Goal: Task Accomplishment & Management: Use online tool/utility

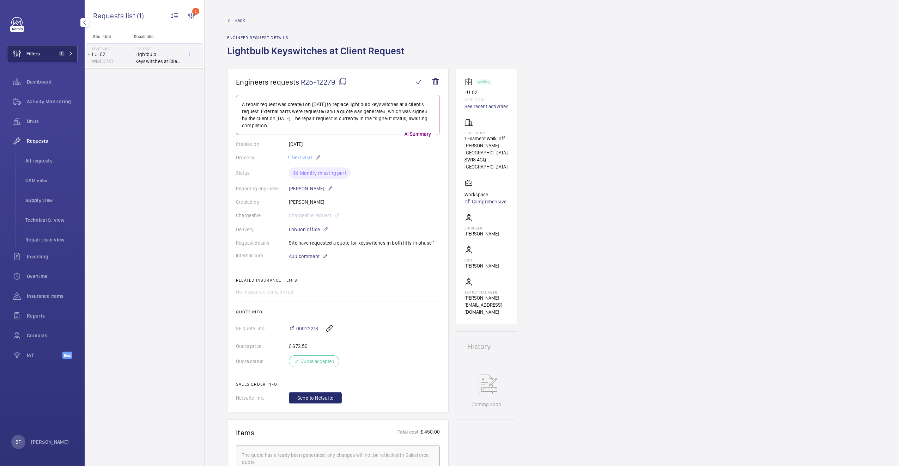
click at [57, 53] on span "1" at bounding box center [60, 54] width 8 height 6
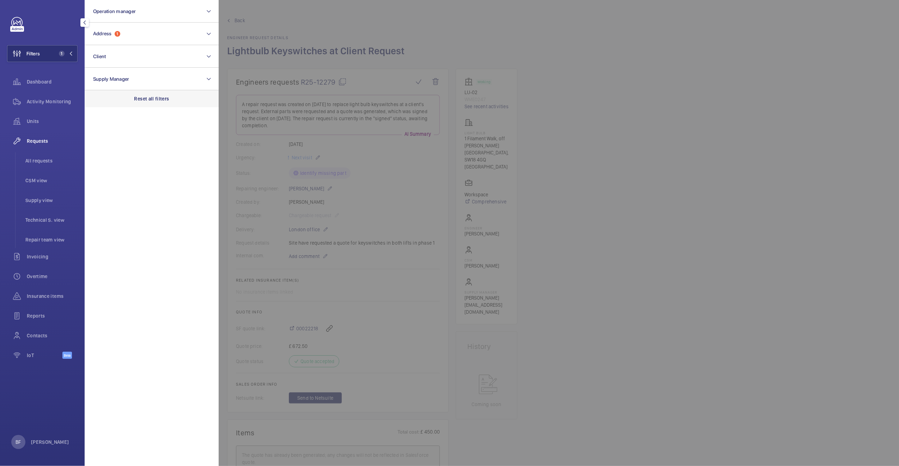
click at [141, 102] on p "Reset all filters" at bounding box center [151, 98] width 35 height 7
click at [125, 34] on button "Address" at bounding box center [152, 34] width 134 height 23
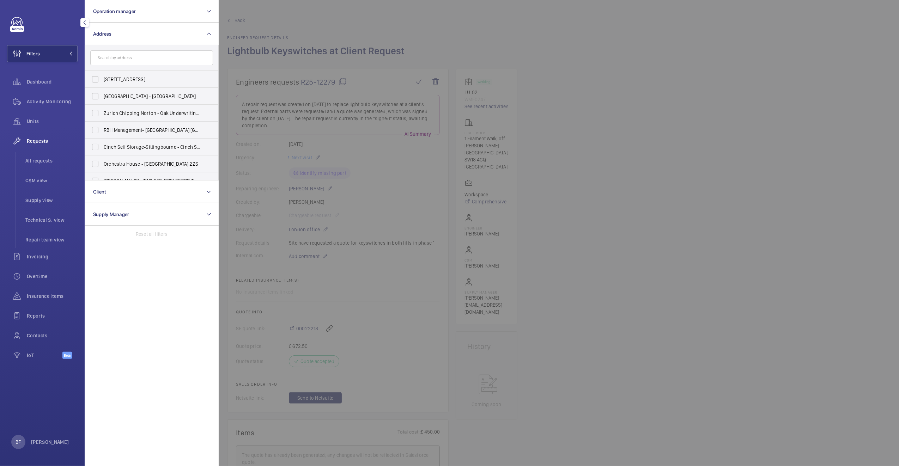
click at [127, 54] on input "text" at bounding box center [151, 57] width 123 height 15
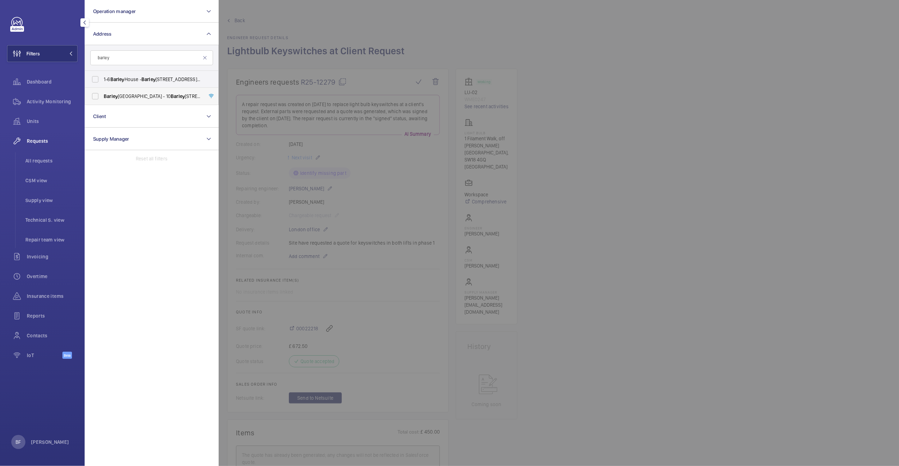
type input "barley"
click at [132, 95] on span "Barley Mow Centre - 10 Barley Mow Passage, ., LONDON W4 4PH" at bounding box center [152, 96] width 97 height 7
click at [102, 95] on input "Barley Mow Centre - 10 Barley Mow Passage, ., LONDON W4 4PH" at bounding box center [95, 96] width 14 height 14
checkbox input "true"
click at [59, 103] on span "Activity Monitoring" at bounding box center [52, 101] width 51 height 7
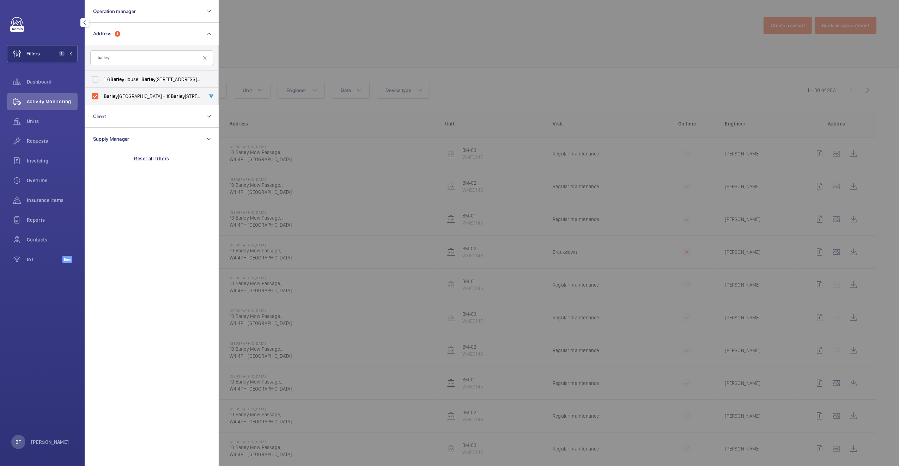
click at [350, 56] on div at bounding box center [668, 233] width 899 height 466
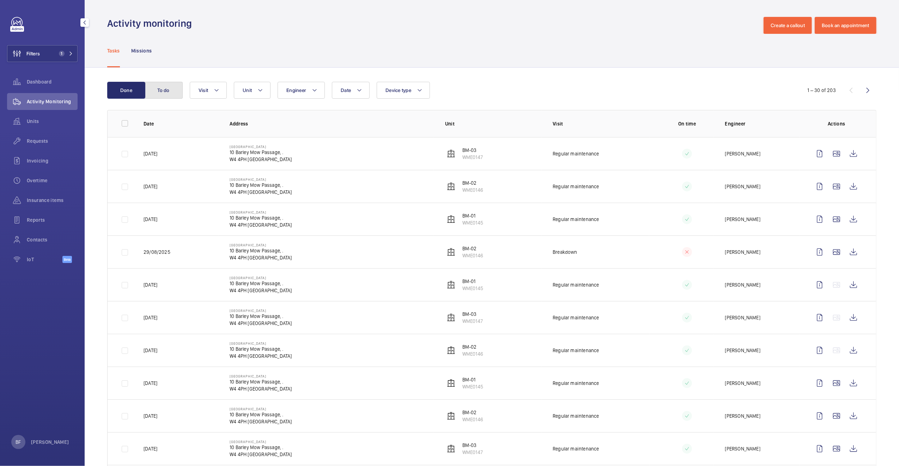
click at [166, 90] on button "To do" at bounding box center [164, 90] width 38 height 17
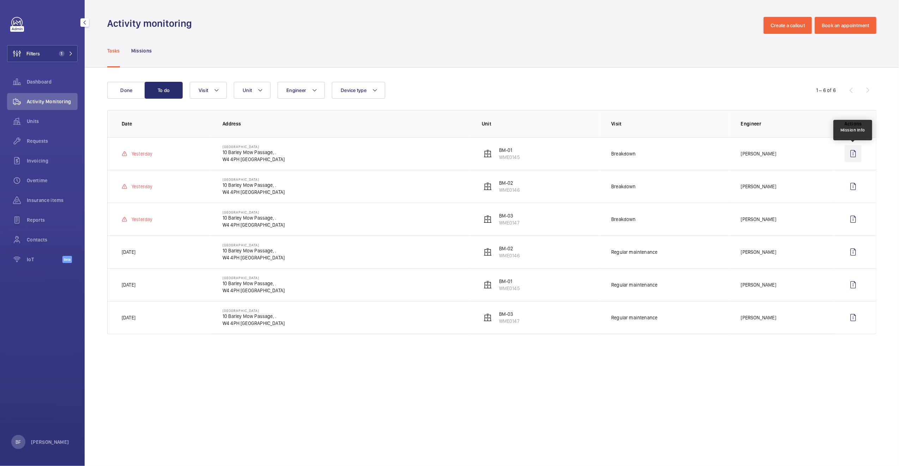
click at [855, 154] on wm-front-icon-button at bounding box center [853, 153] width 17 height 17
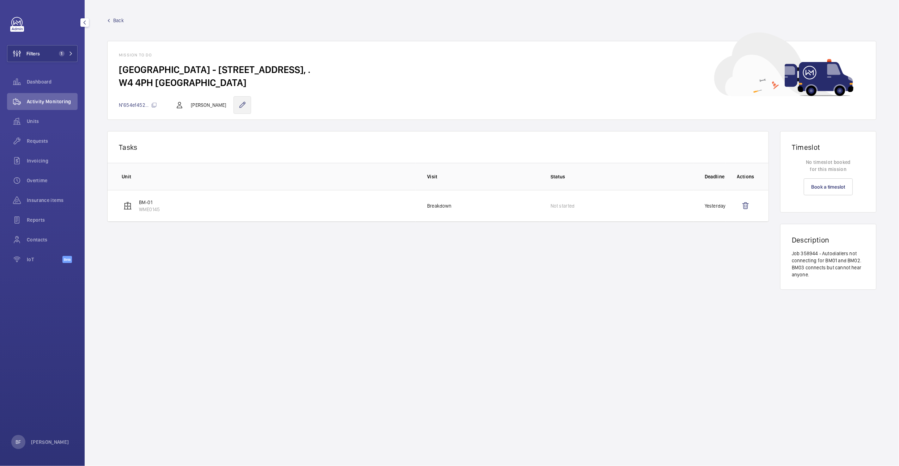
click at [234, 102] on wm-front-icon-button at bounding box center [243, 105] width 18 height 18
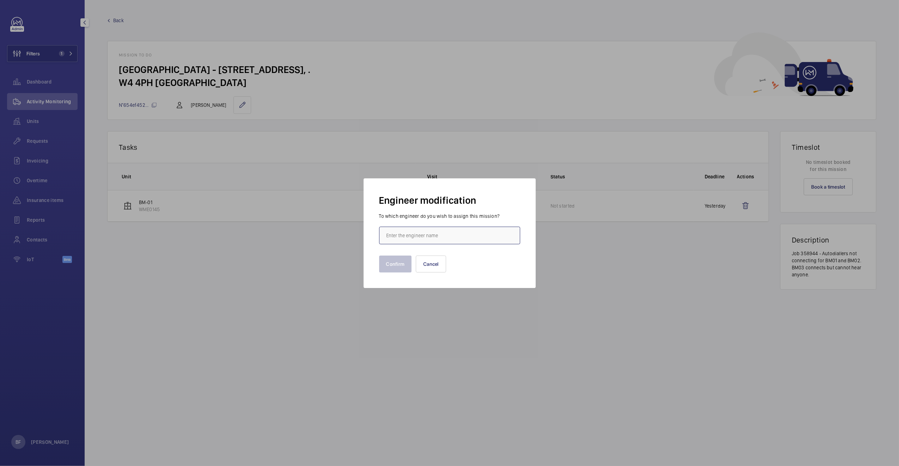
click at [414, 236] on input "text" at bounding box center [449, 236] width 141 height 18
click at [427, 253] on mat-option "Cem Lisani" at bounding box center [450, 256] width 140 height 17
type input "Cem Lisani"
click at [395, 268] on button "Confirm" at bounding box center [395, 264] width 33 height 17
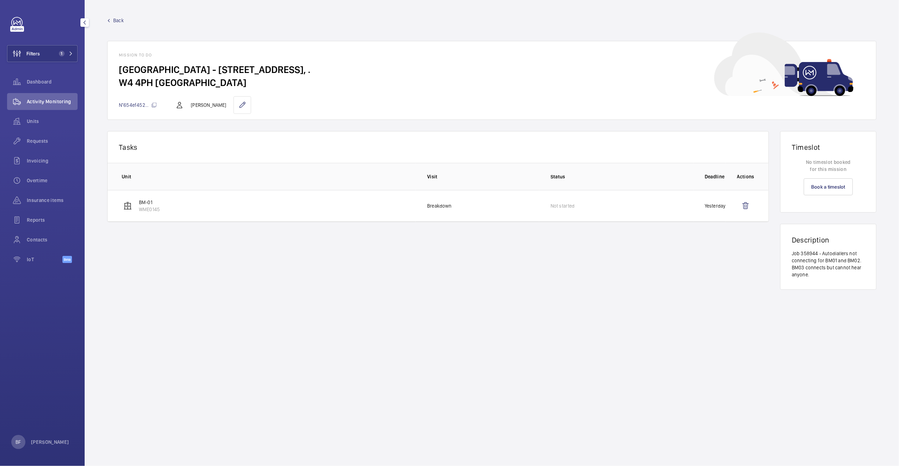
click at [120, 20] on span "Back" at bounding box center [118, 20] width 11 height 7
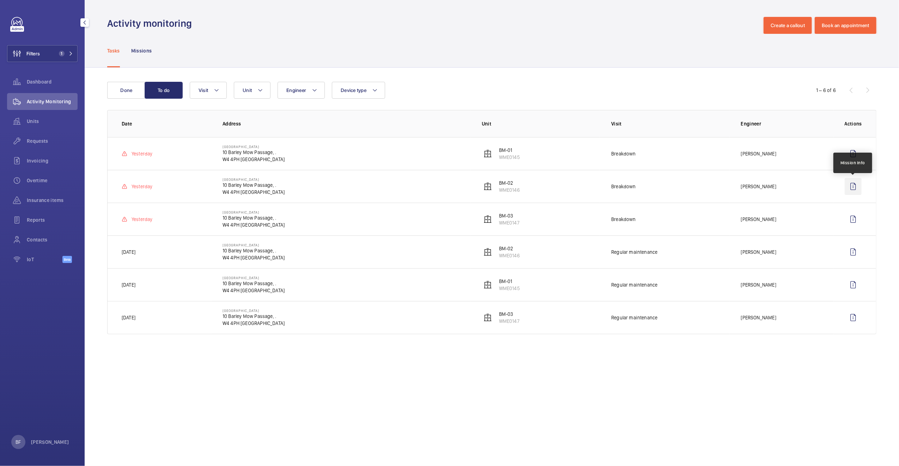
click at [855, 190] on wm-front-icon-button at bounding box center [853, 186] width 17 height 17
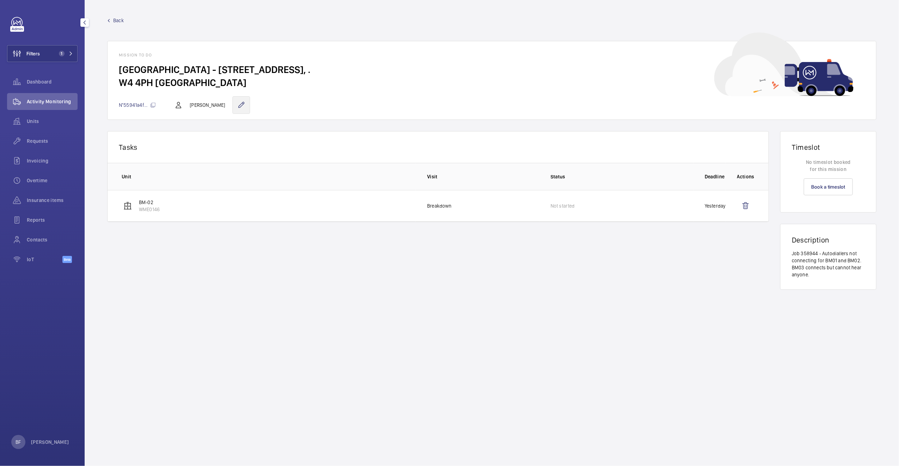
click at [235, 108] on wm-front-icon-button at bounding box center [241, 105] width 18 height 18
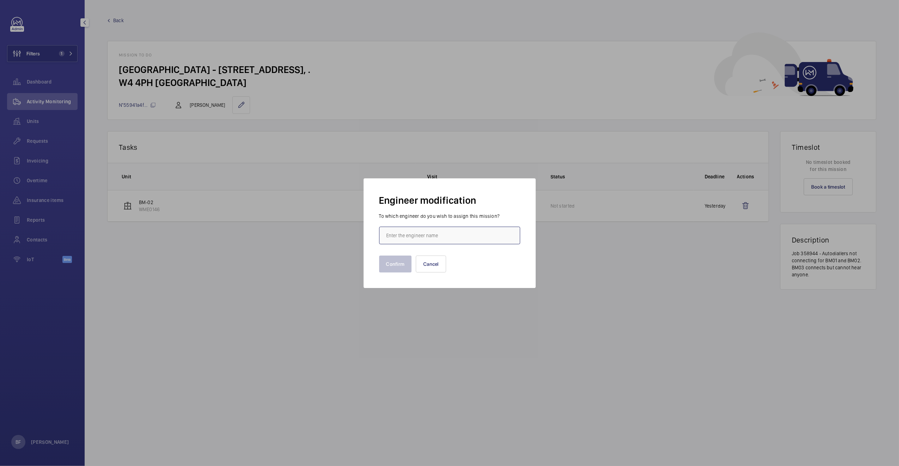
click at [395, 237] on input "text" at bounding box center [449, 236] width 141 height 18
click at [421, 255] on mat-option "Cem Lisani" at bounding box center [450, 256] width 140 height 17
type input "Cem Lisani"
click at [403, 260] on button "Confirm" at bounding box center [395, 264] width 33 height 17
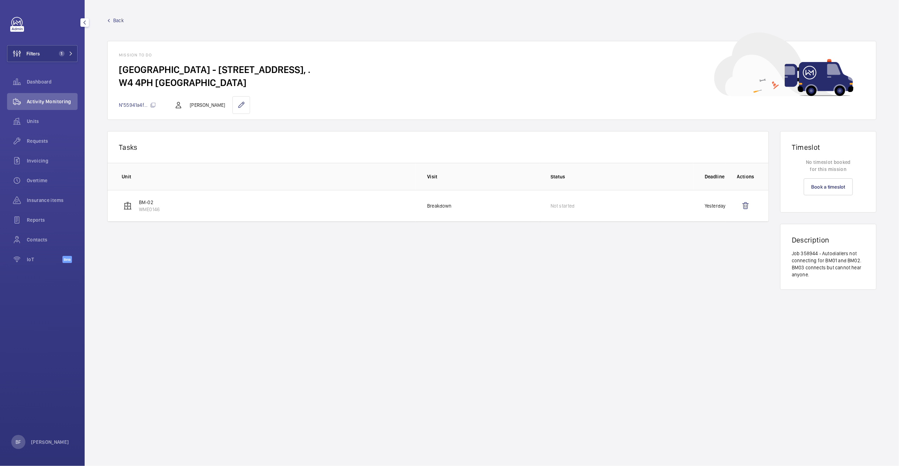
click at [113, 19] on link "Back" at bounding box center [491, 20] width 769 height 7
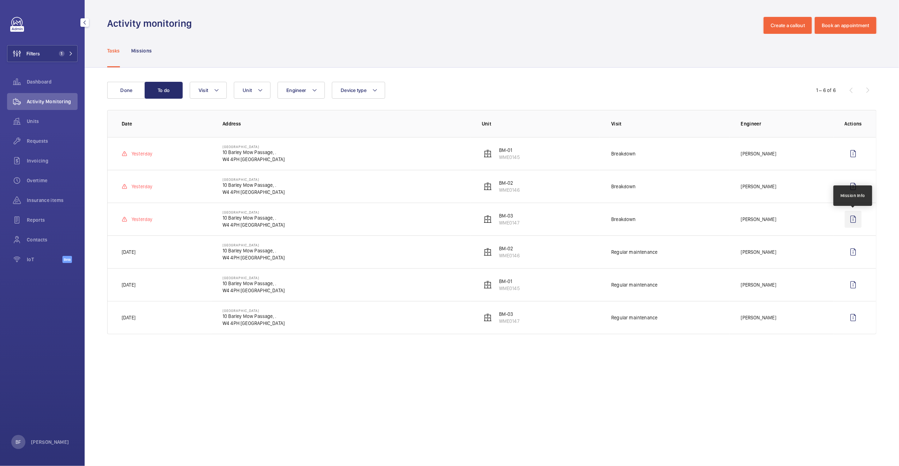
click at [855, 221] on wm-front-icon-button at bounding box center [853, 219] width 17 height 17
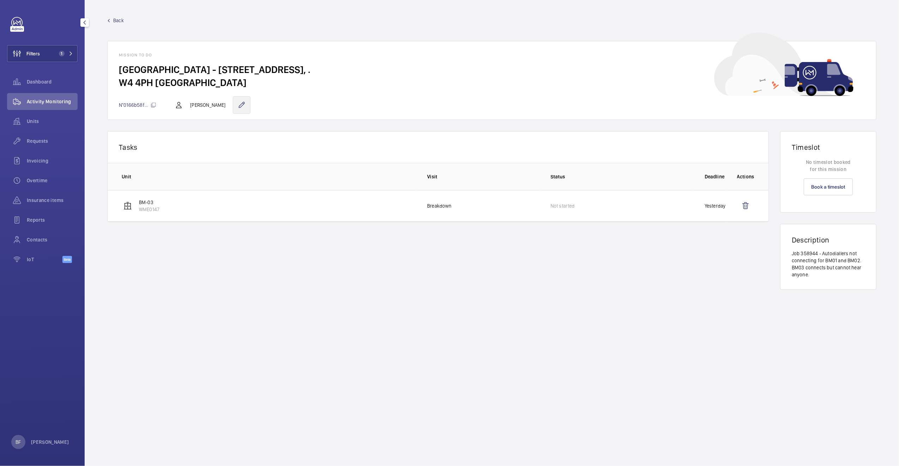
click at [236, 102] on wm-front-icon-button at bounding box center [242, 105] width 18 height 18
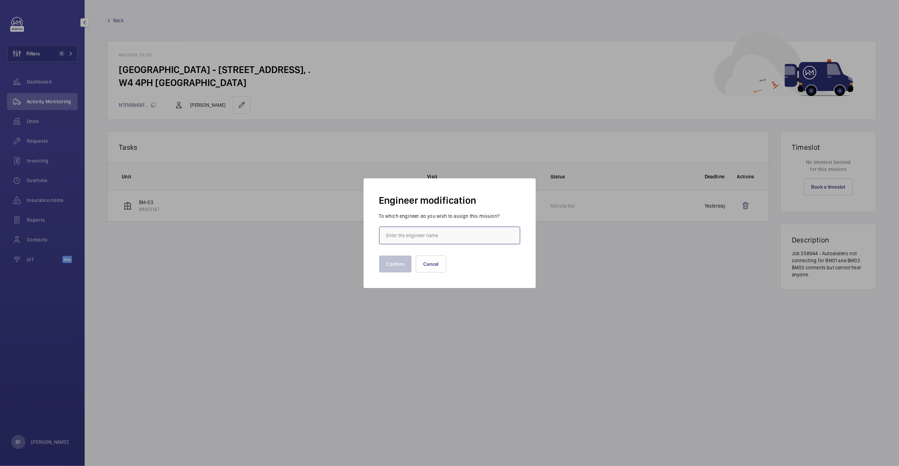
click at [393, 236] on input "text" at bounding box center [449, 236] width 141 height 18
click at [405, 258] on span "Cem Lisani" at bounding box center [404, 256] width 35 height 7
type input "Cem Lisani"
click at [405, 258] on button "Confirm" at bounding box center [395, 264] width 33 height 17
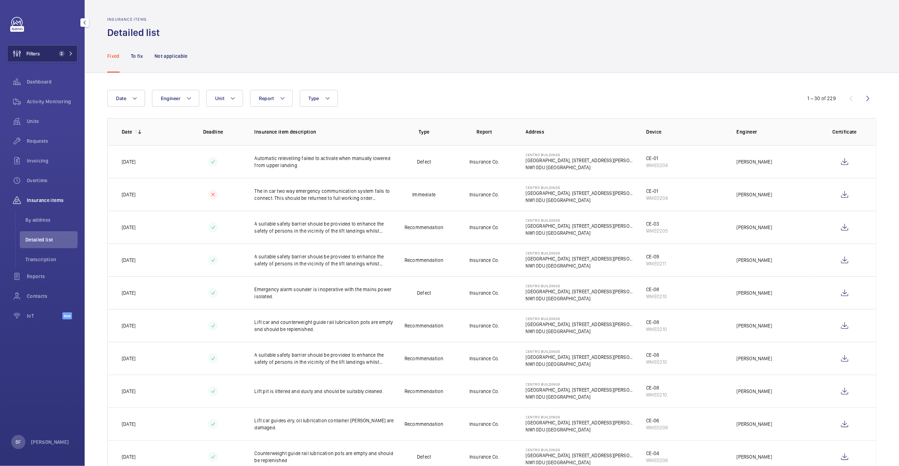
click at [62, 46] on button "Filters 2" at bounding box center [42, 53] width 71 height 17
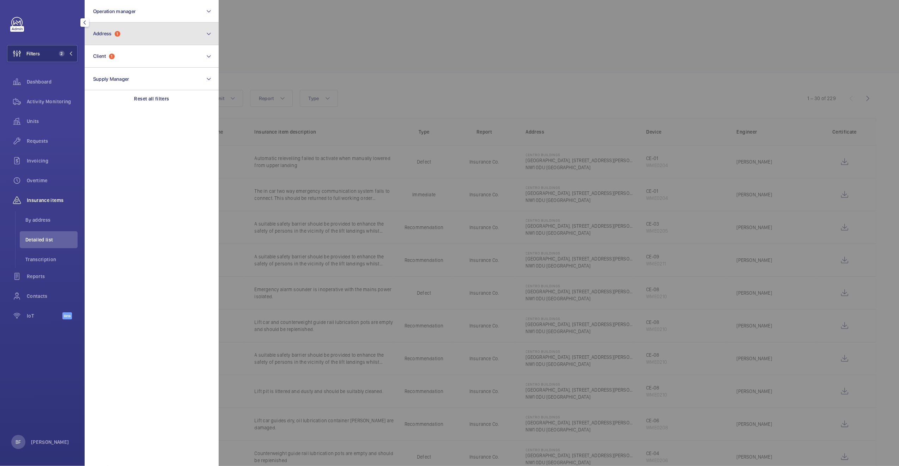
click at [133, 31] on button "Address 1" at bounding box center [152, 34] width 134 height 23
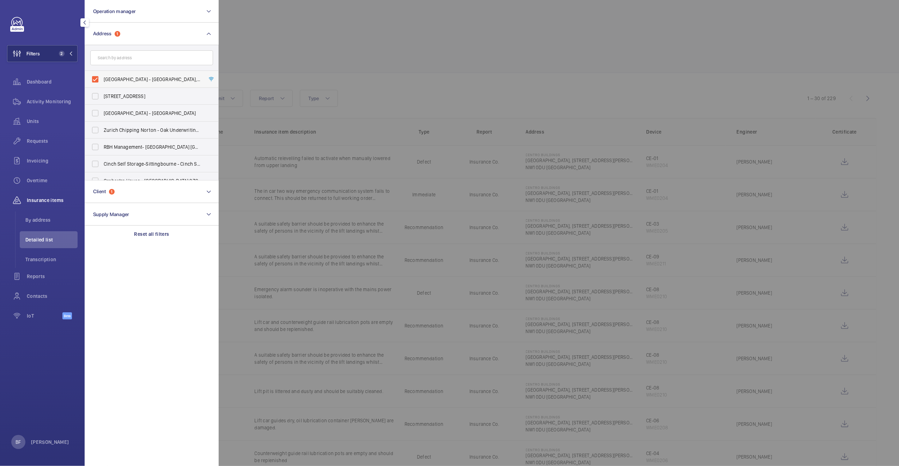
click at [113, 84] on label "Centro Buildings - Centro Buildings, 20-23 Mandela Street, Camden, London, NW1 …" at bounding box center [146, 79] width 123 height 17
click at [102, 84] on input "Centro Buildings - Centro Buildings, 20-23 Mandela Street, Camden, London, NW1 …" at bounding box center [95, 79] width 14 height 14
checkbox input "false"
click at [322, 53] on div at bounding box center [668, 233] width 899 height 466
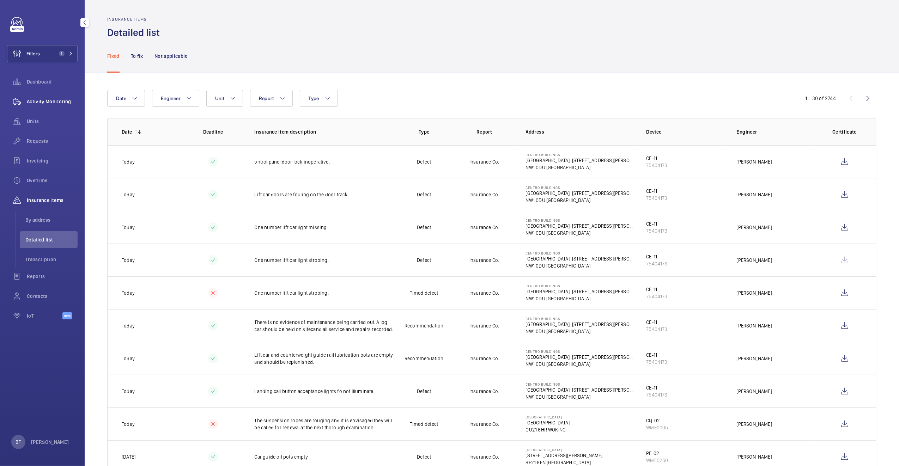
click at [56, 103] on span "Activity Monitoring" at bounding box center [52, 101] width 51 height 7
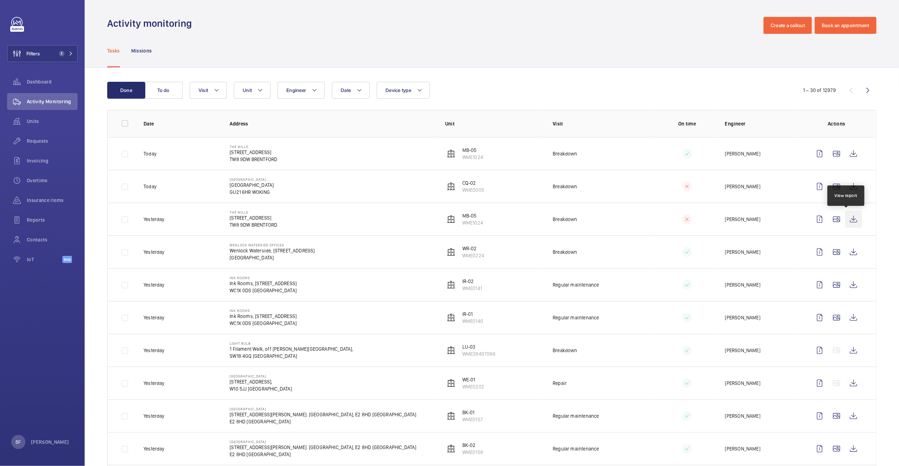
click at [851, 223] on wm-front-icon-button at bounding box center [853, 219] width 17 height 17
click at [851, 190] on wm-front-icon-button at bounding box center [853, 186] width 17 height 17
click at [66, 201] on span "Insurance items" at bounding box center [52, 200] width 51 height 7
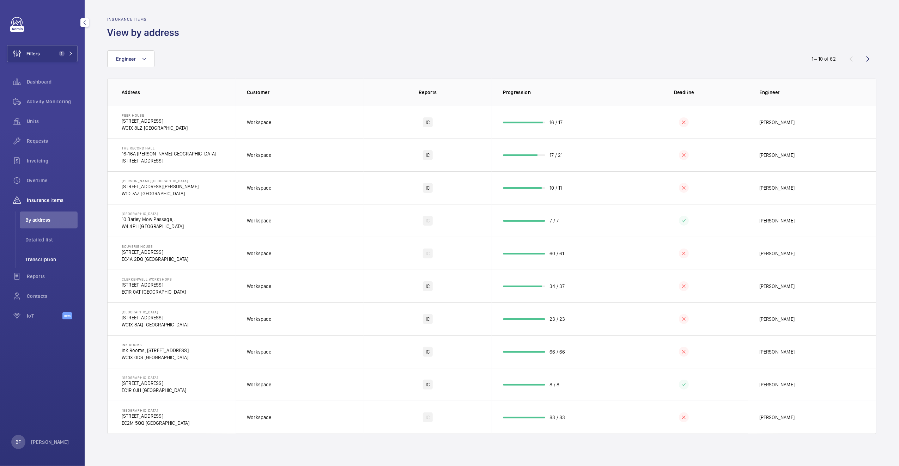
click at [49, 256] on span "Transcription" at bounding box center [51, 259] width 52 height 7
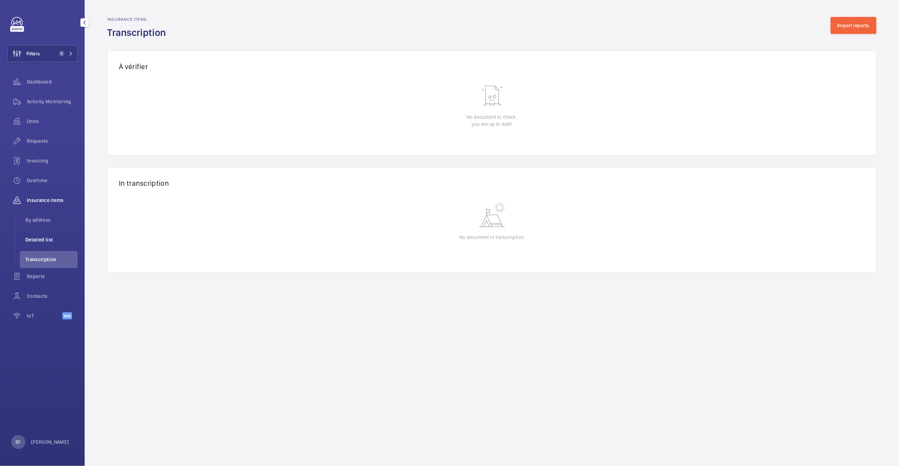
click at [51, 245] on li "Detailed list" at bounding box center [49, 239] width 58 height 17
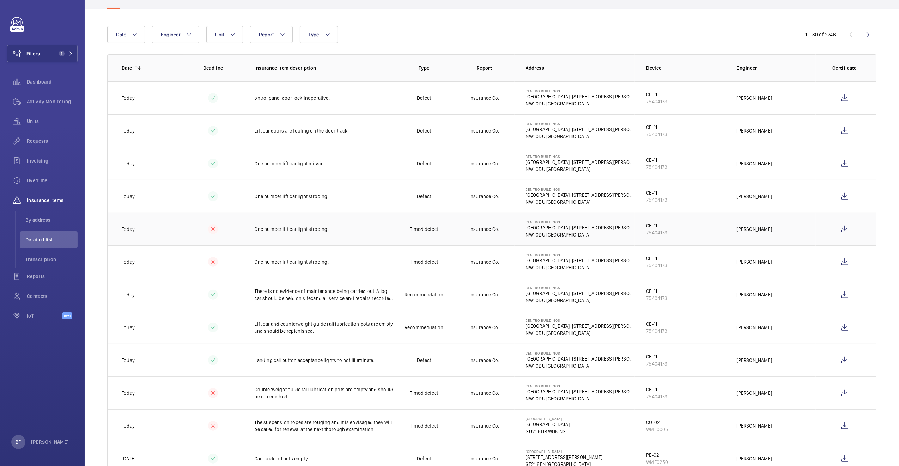
scroll to position [80, 0]
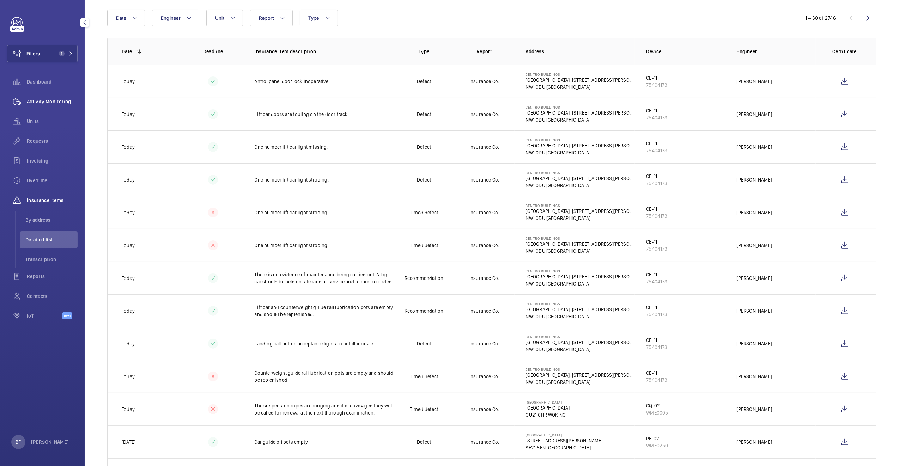
click at [41, 107] on div "Activity Monitoring" at bounding box center [42, 101] width 71 height 17
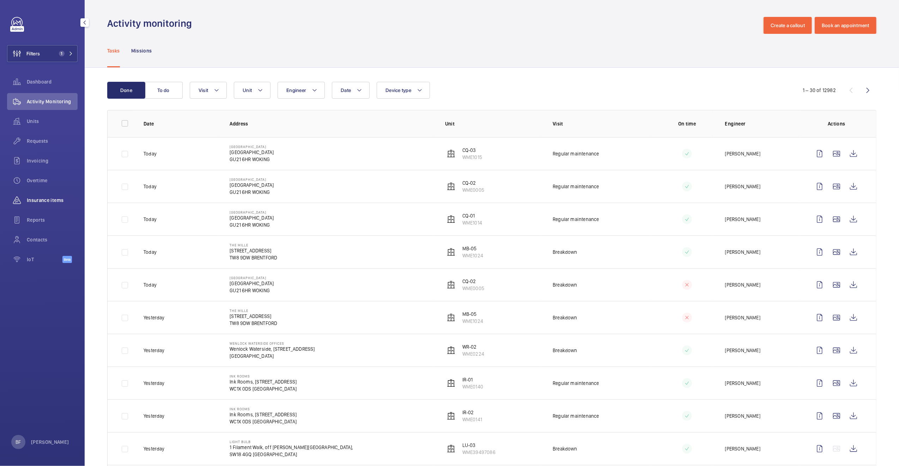
click at [36, 200] on span "Insurance items" at bounding box center [52, 200] width 51 height 7
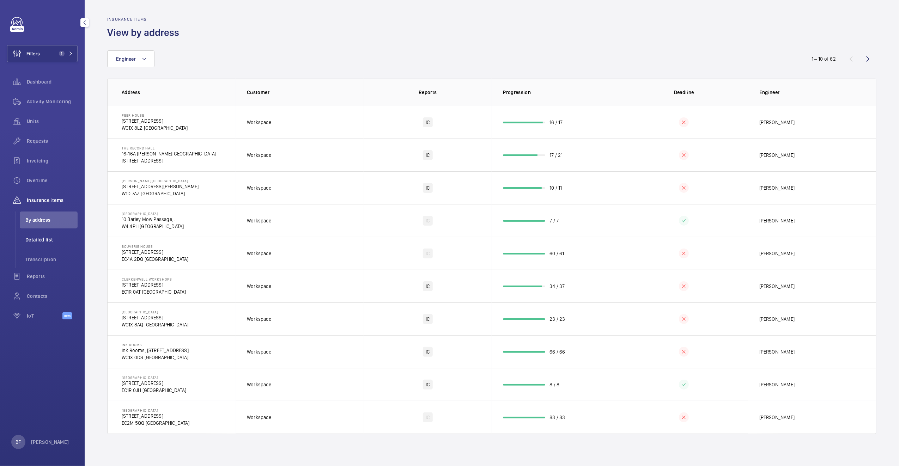
click at [40, 240] on span "Detailed list" at bounding box center [51, 239] width 52 height 7
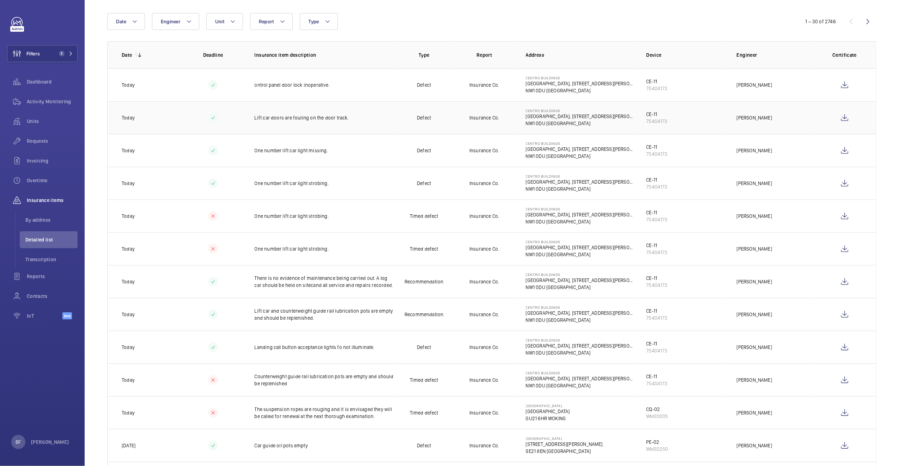
scroll to position [110, 0]
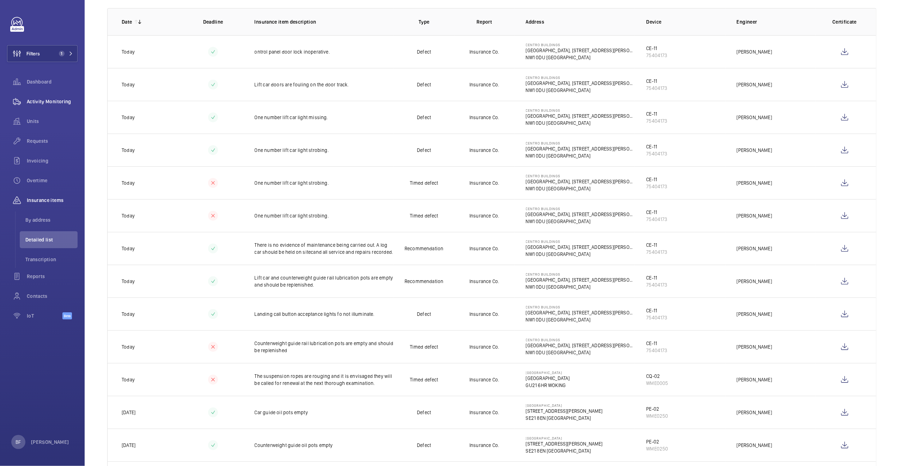
click at [45, 172] on div "Overtime" at bounding box center [42, 180] width 71 height 17
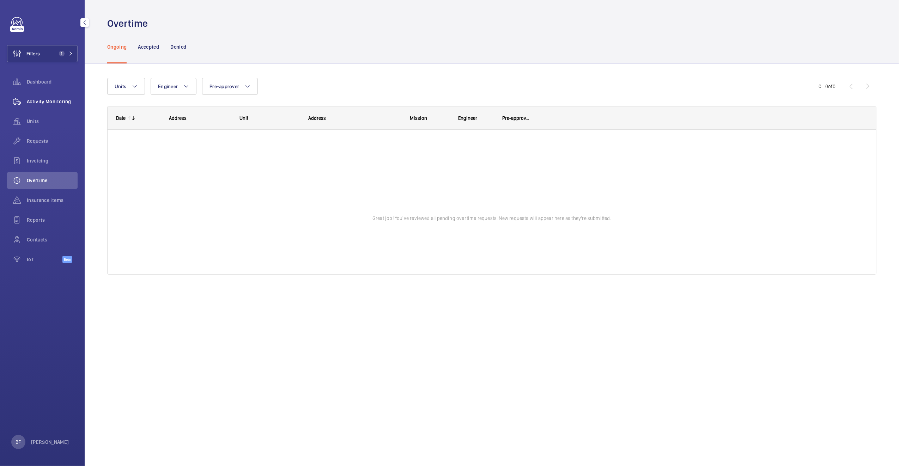
click at [43, 100] on span "Activity Monitoring" at bounding box center [52, 101] width 51 height 7
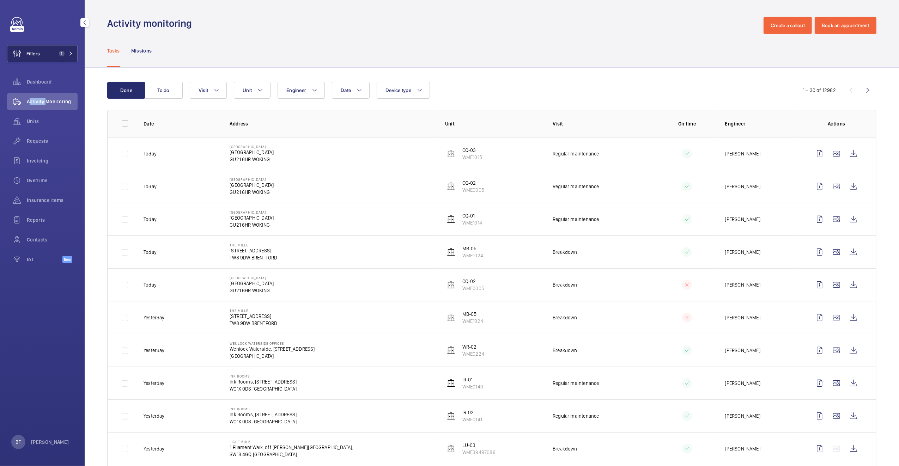
click at [47, 49] on button "Filters 1" at bounding box center [42, 53] width 71 height 17
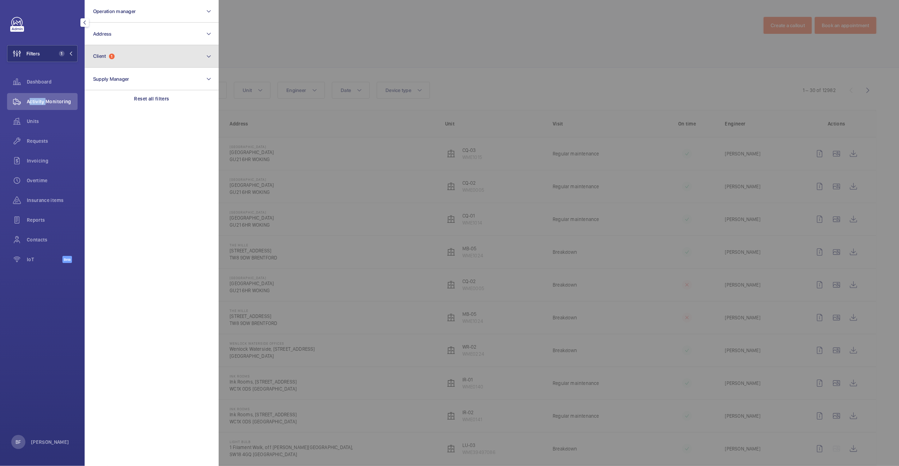
click at [121, 56] on button "Client 1" at bounding box center [152, 56] width 134 height 23
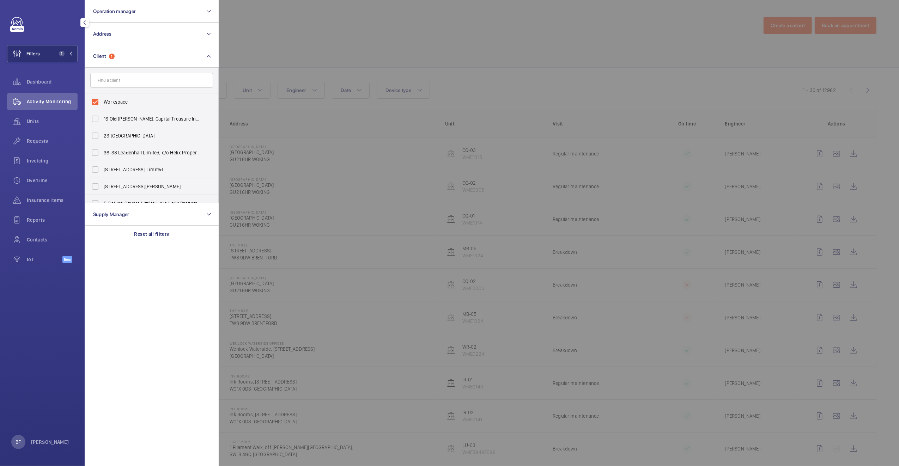
click at [336, 51] on div at bounding box center [668, 233] width 899 height 466
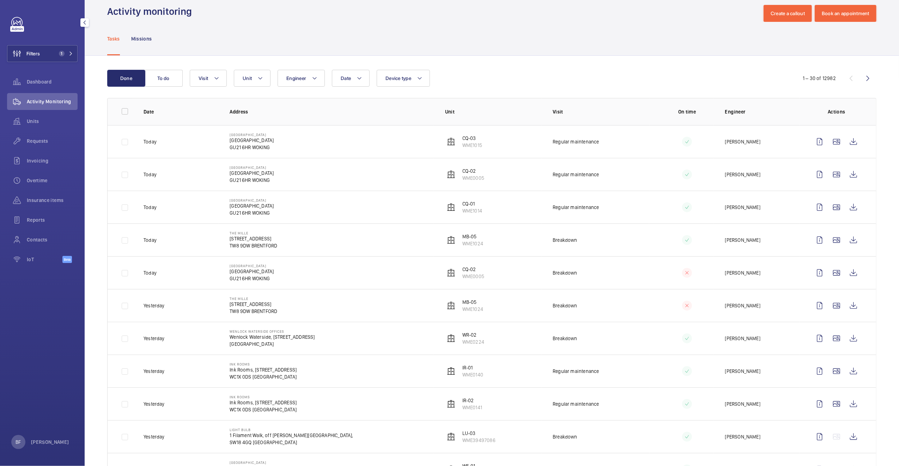
scroll to position [14, 0]
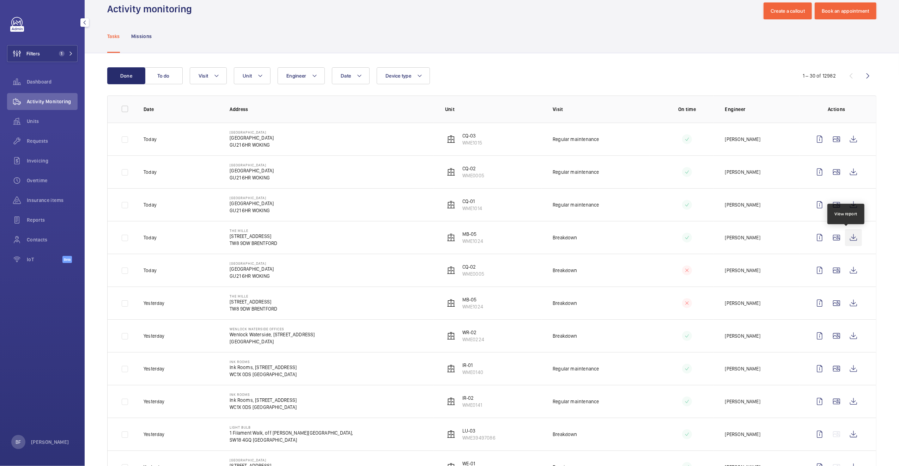
click at [849, 238] on wm-front-icon-button at bounding box center [853, 237] width 17 height 17
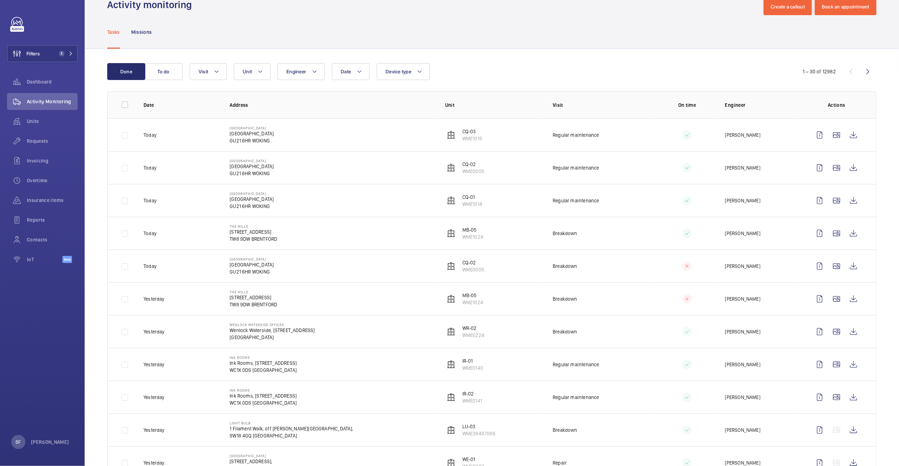
scroll to position [19, 0]
click at [33, 46] on span "Filters" at bounding box center [23, 53] width 32 height 17
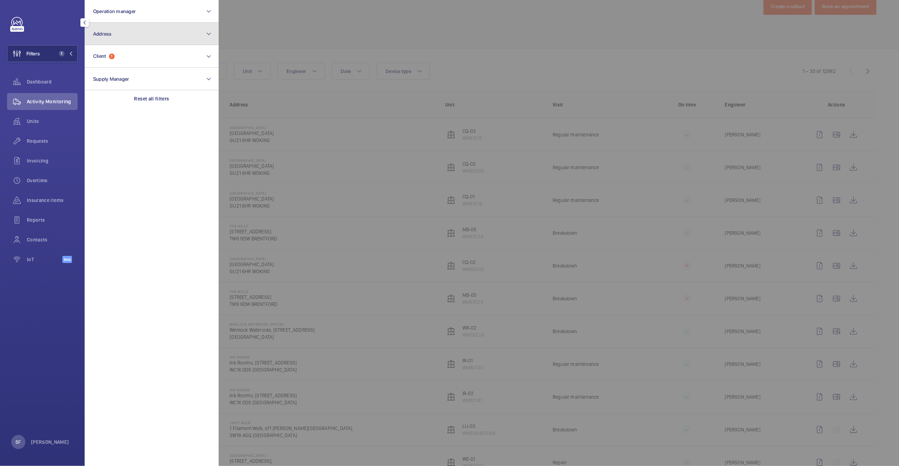
click at [137, 30] on button "Address" at bounding box center [152, 34] width 134 height 23
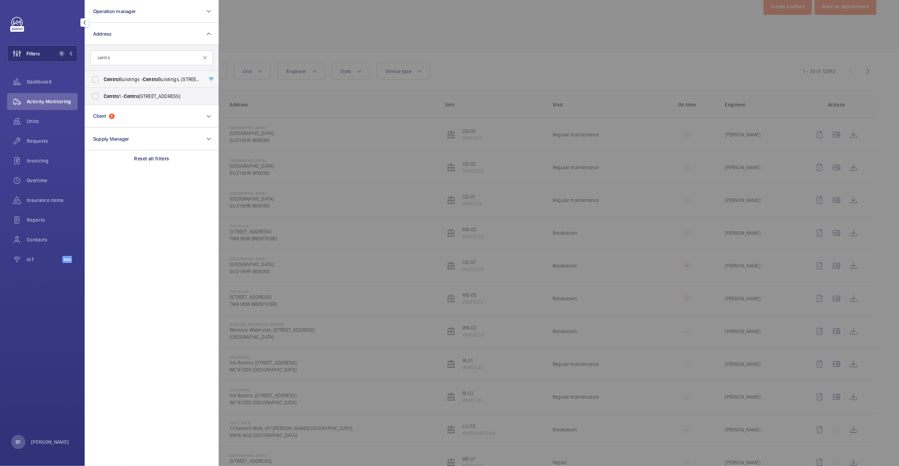
type input "centro"
drag, startPoint x: 145, startPoint y: 82, endPoint x: 396, endPoint y: 30, distance: 256.1
click at [145, 82] on span "Centro" at bounding box center [150, 80] width 15 height 6
click at [102, 82] on input "Centro Buildings - Centro Buildings, 20-23 Mandela Street, Camden, London, NW1 …" at bounding box center [95, 79] width 14 height 14
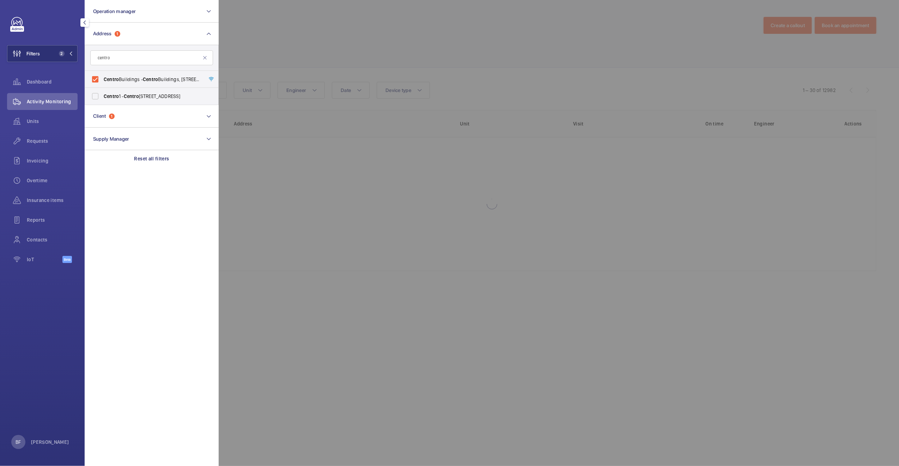
click at [399, 30] on div at bounding box center [668, 233] width 899 height 466
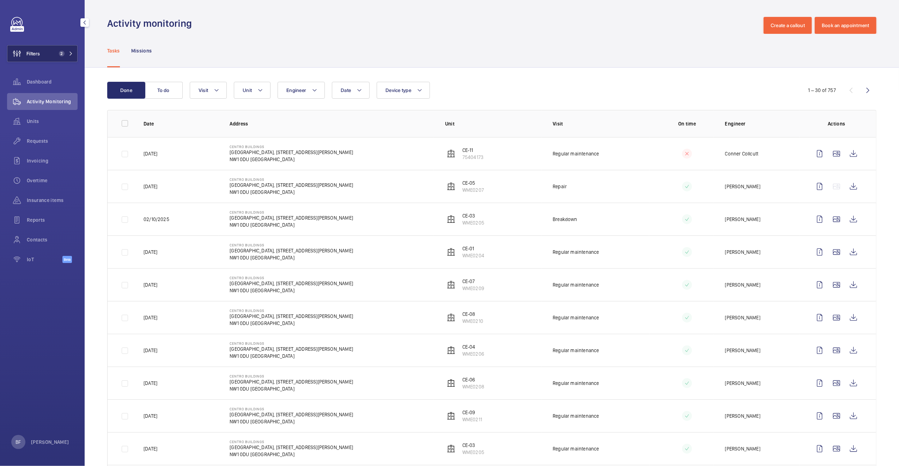
click at [63, 53] on span "2" at bounding box center [62, 54] width 6 height 6
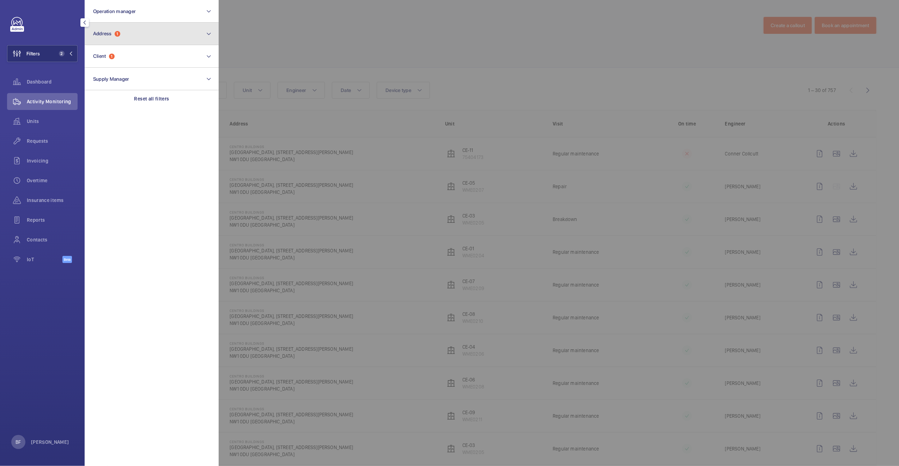
click at [147, 41] on button "Address 1" at bounding box center [152, 34] width 134 height 23
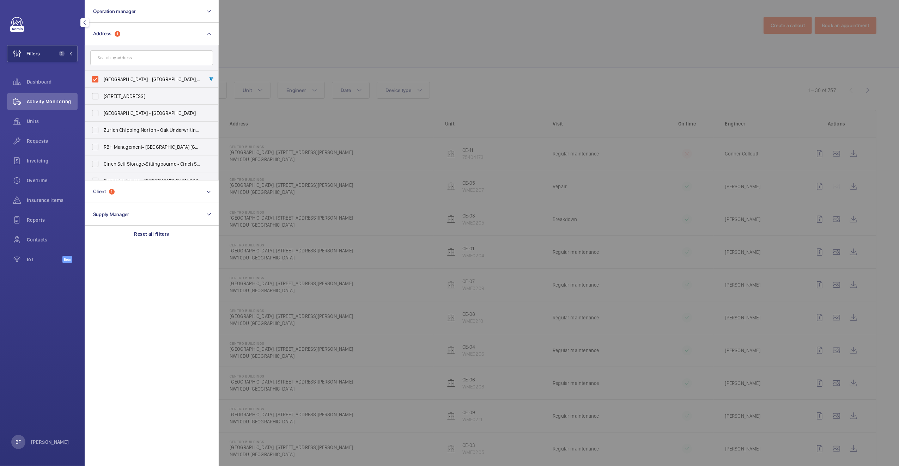
click at [317, 56] on div at bounding box center [668, 233] width 899 height 466
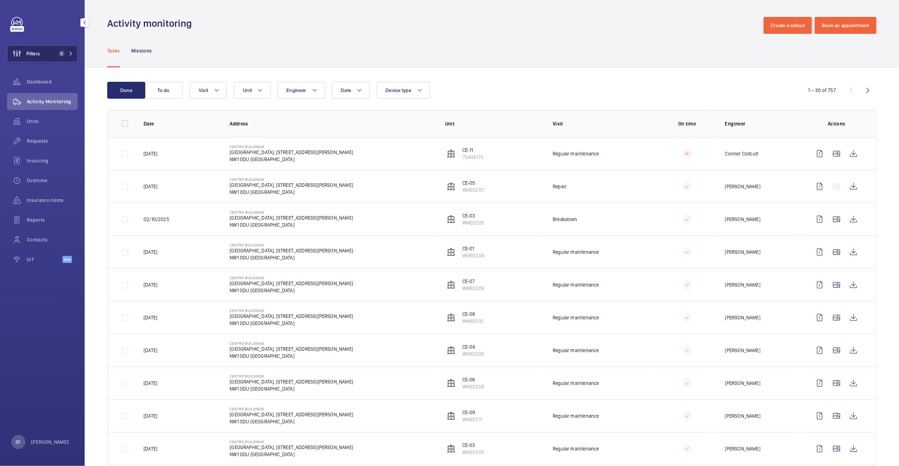
click at [69, 56] on button "Filters 2" at bounding box center [42, 53] width 71 height 17
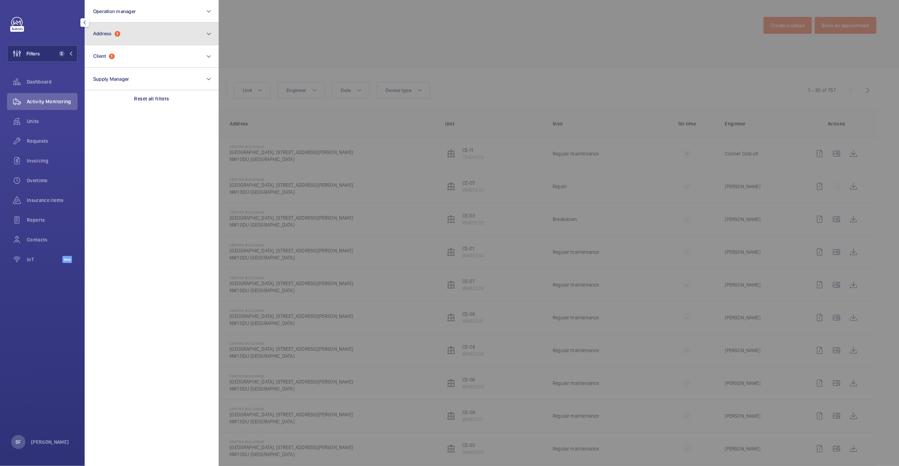
click at [146, 31] on button "Address 1" at bounding box center [152, 34] width 134 height 23
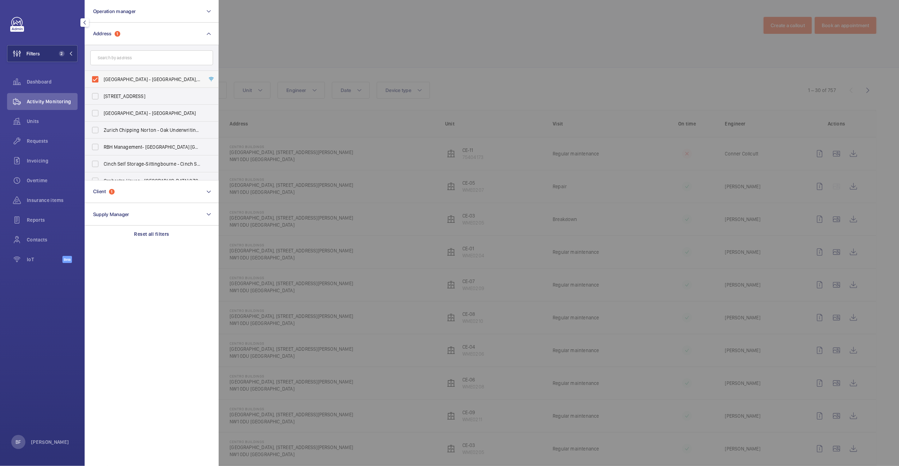
click at [130, 78] on span "[GEOGRAPHIC_DATA] - [GEOGRAPHIC_DATA], [STREET_ADDRESS][PERSON_NAME]" at bounding box center [152, 79] width 97 height 7
click at [102, 78] on input "[GEOGRAPHIC_DATA] - [GEOGRAPHIC_DATA], [STREET_ADDRESS][PERSON_NAME]" at bounding box center [95, 79] width 14 height 14
checkbox input "false"
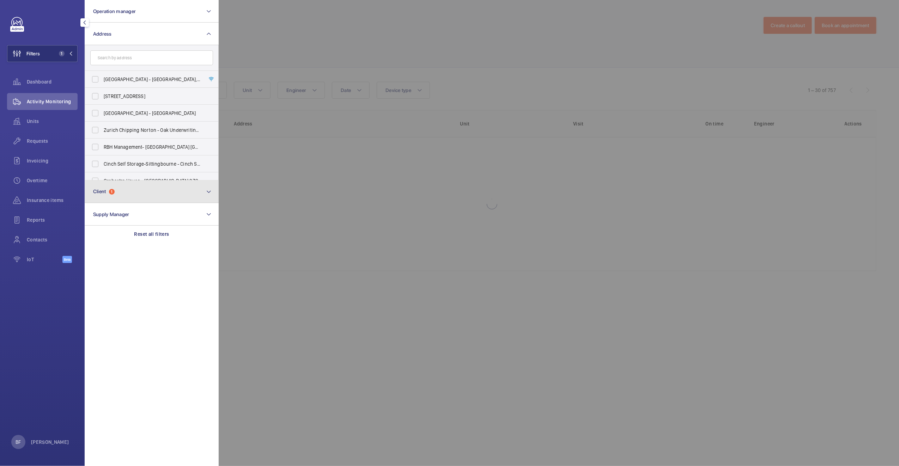
click at [122, 195] on button "Client 1" at bounding box center [152, 192] width 134 height 23
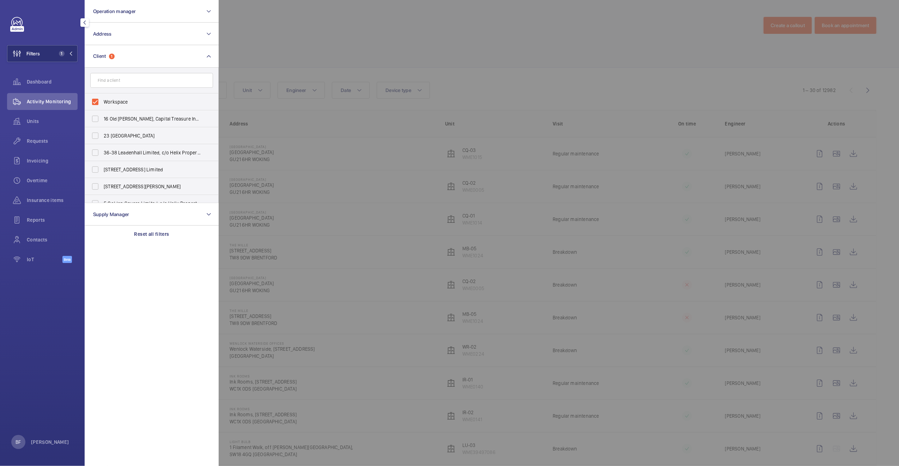
click at [341, 19] on div at bounding box center [668, 233] width 899 height 466
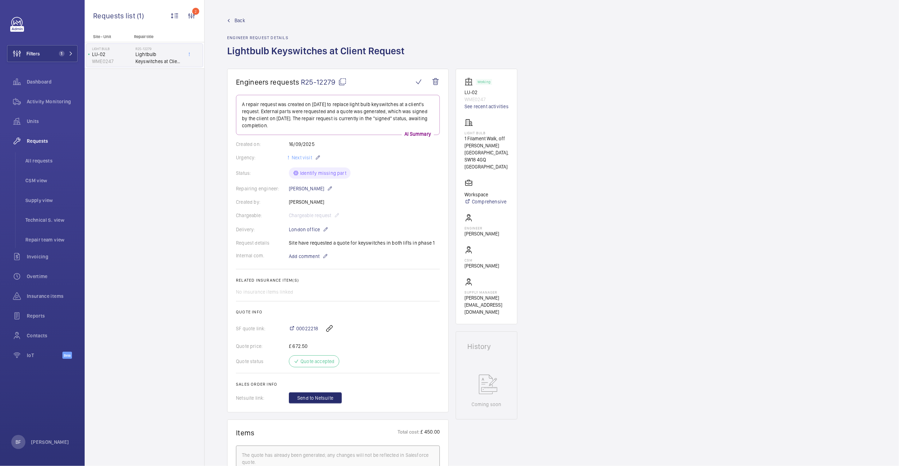
click at [341, 84] on mat-icon at bounding box center [342, 82] width 8 height 8
click at [474, 132] on p "Light Bulb" at bounding box center [487, 133] width 44 height 4
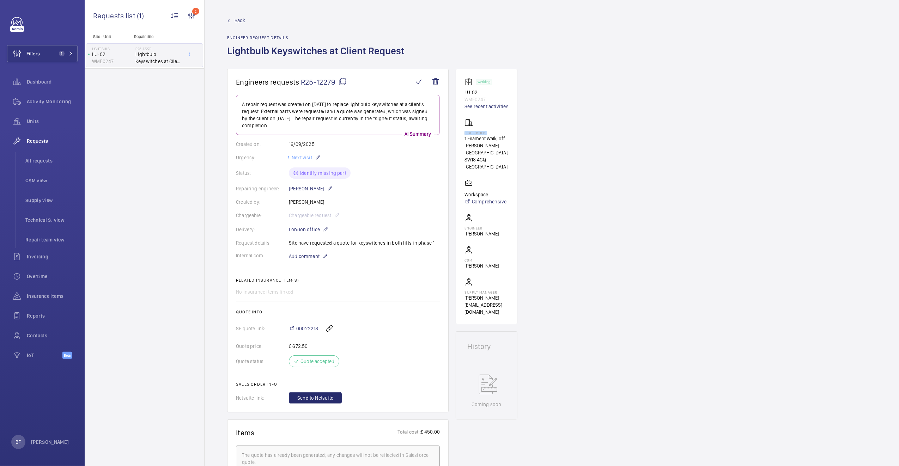
click at [474, 132] on p "Light Bulb" at bounding box center [487, 133] width 44 height 4
copy p "Light Bulb"
click at [358, 252] on wm-front-card-body "A repair request was created on 2025-09-16 to replace light bulb keyswitches at…" at bounding box center [338, 249] width 204 height 309
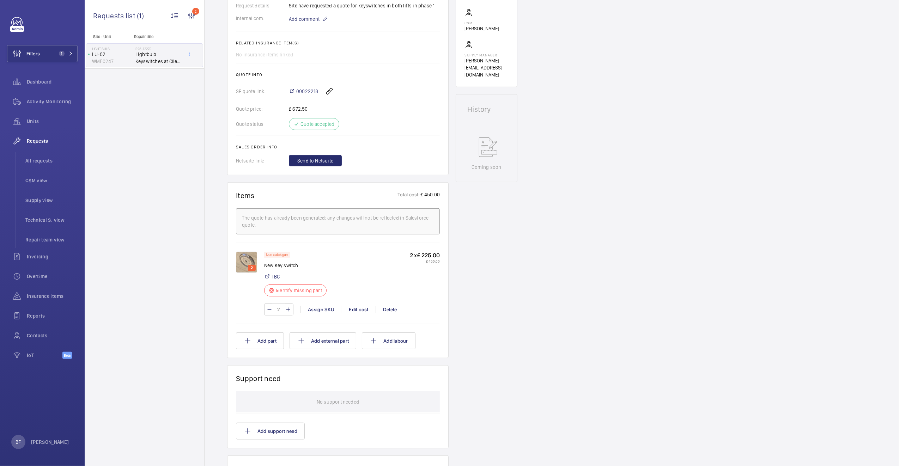
scroll to position [239, 0]
click at [244, 261] on img at bounding box center [246, 260] width 21 height 21
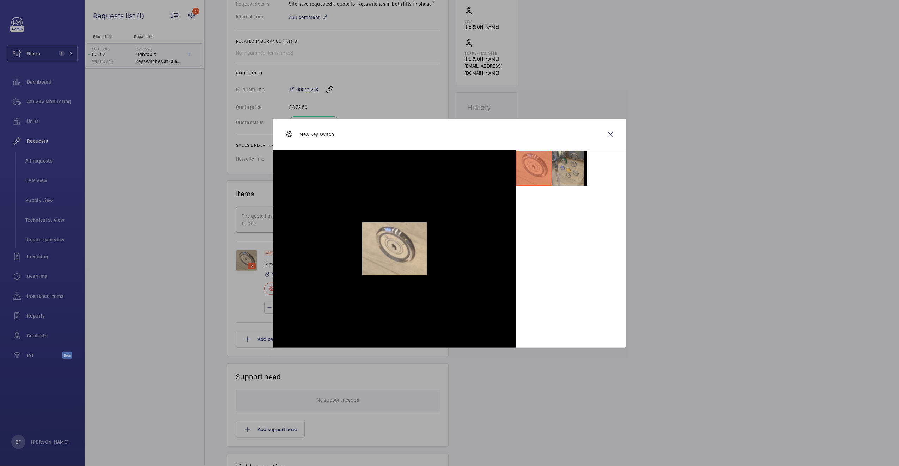
click at [563, 172] on li at bounding box center [569, 168] width 35 height 35
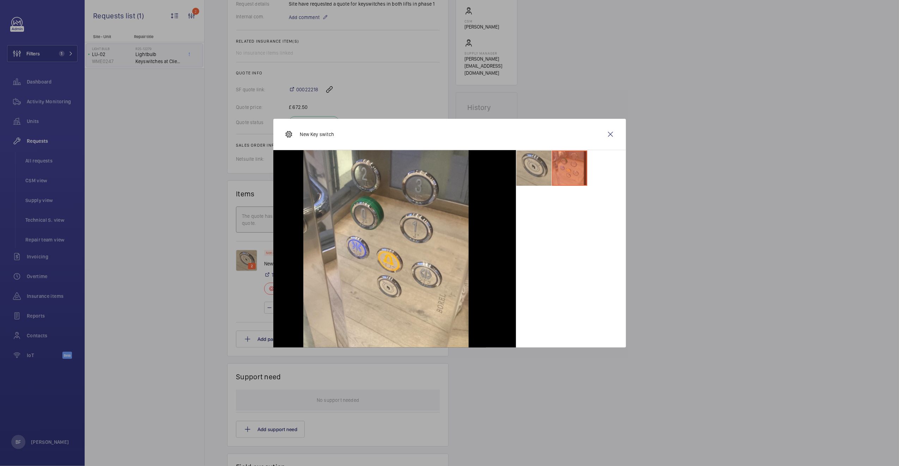
click at [523, 178] on li at bounding box center [533, 168] width 35 height 35
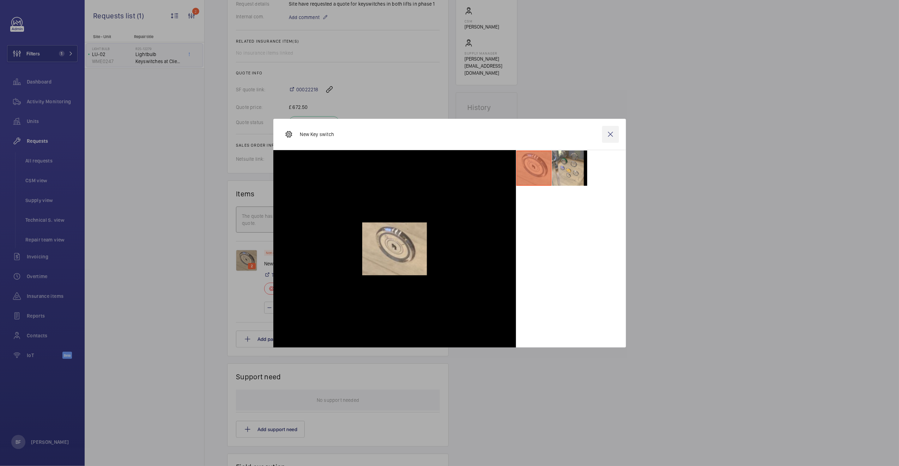
click at [607, 134] on wm-front-icon-button at bounding box center [610, 134] width 17 height 17
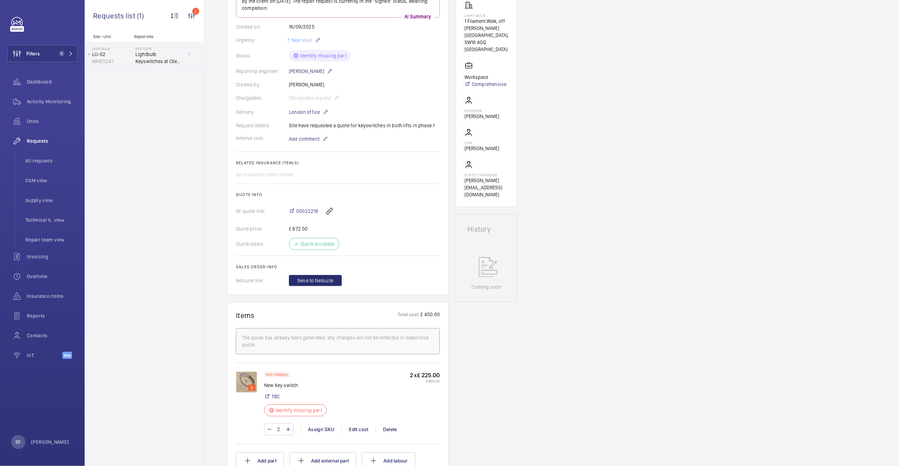
scroll to position [139, 0]
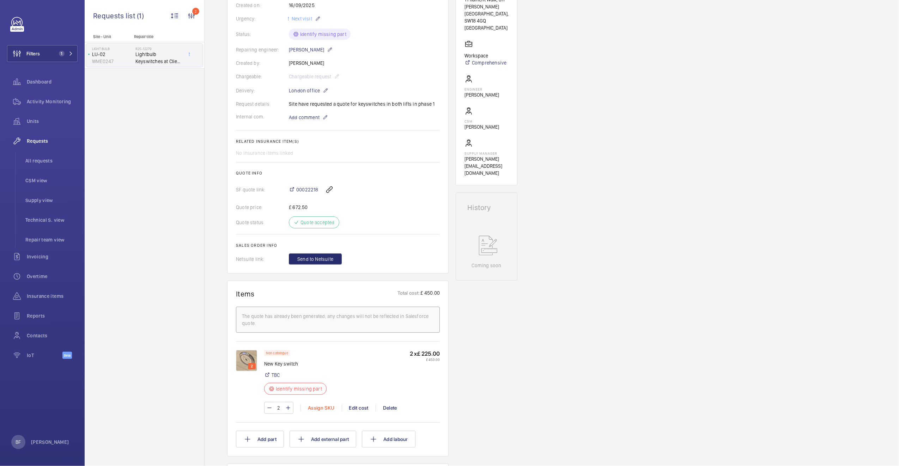
click at [323, 411] on div "Assign SKU" at bounding box center [321, 408] width 41 height 7
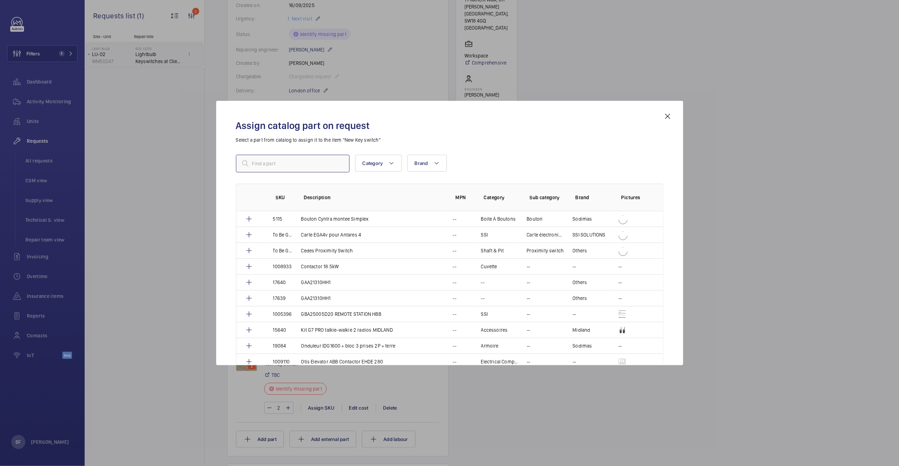
click at [289, 165] on input "text" at bounding box center [293, 164] width 114 height 18
paste input "1010494"
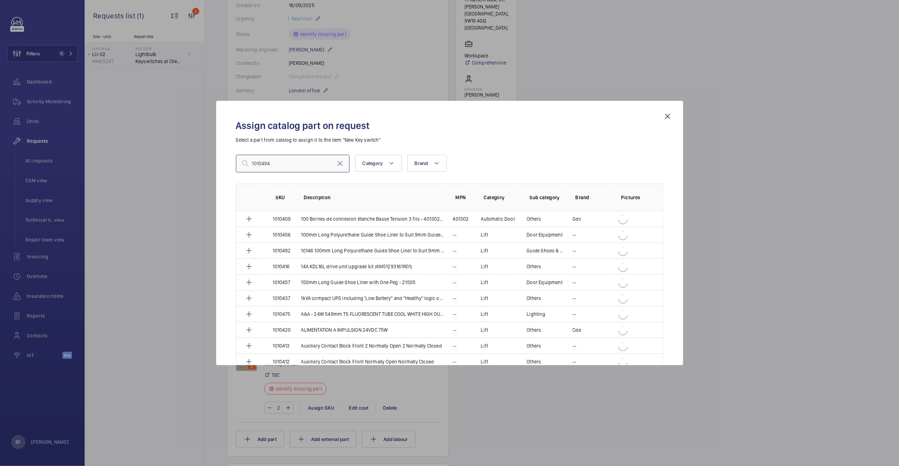
type input "1010494"
click at [496, 159] on div "1010494 Category Brand More filters Reset all filters" at bounding box center [450, 164] width 428 height 18
click at [244, 163] on mat-icon at bounding box center [245, 163] width 8 height 8
click at [246, 162] on mat-icon at bounding box center [245, 163] width 8 height 8
click at [244, 163] on mat-icon at bounding box center [245, 163] width 8 height 8
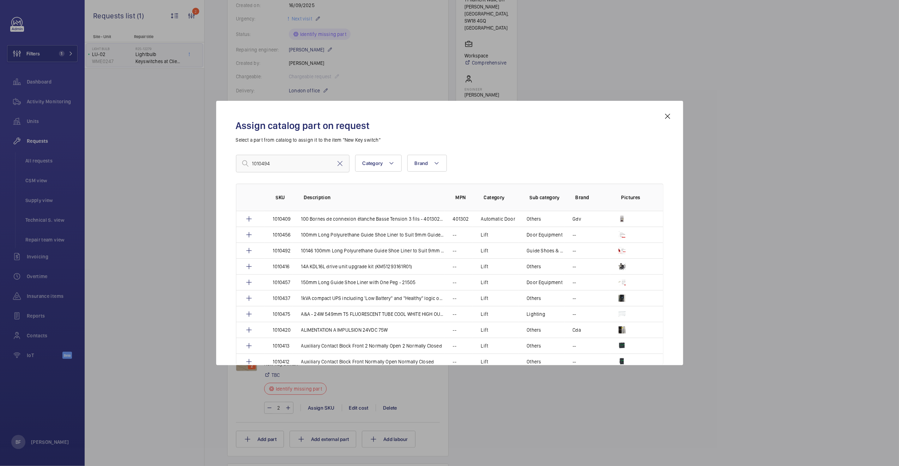
click at [244, 163] on mat-icon at bounding box center [245, 163] width 8 height 8
click at [378, 160] on span "Category" at bounding box center [373, 163] width 20 height 6
click at [391, 211] on span "Lift" at bounding box center [422, 210] width 97 height 7
click at [373, 211] on input "Lift" at bounding box center [366, 211] width 14 height 14
checkbox input "true"
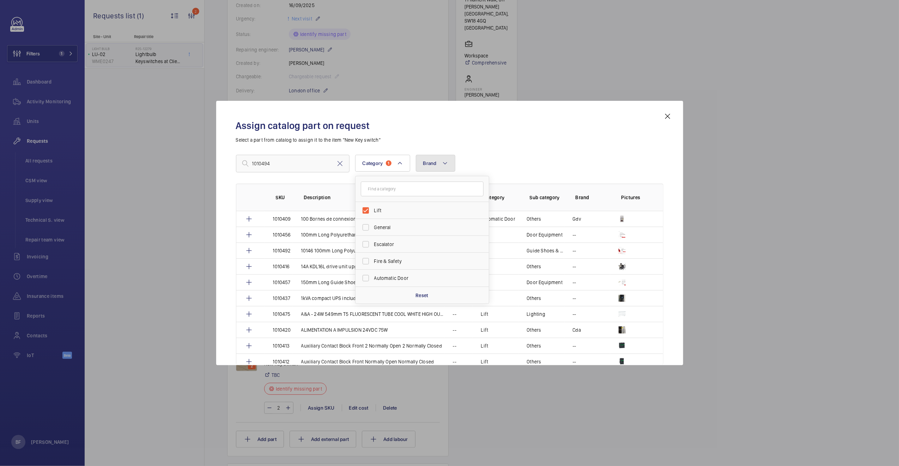
click at [433, 159] on button "Brand" at bounding box center [436, 163] width 40 height 17
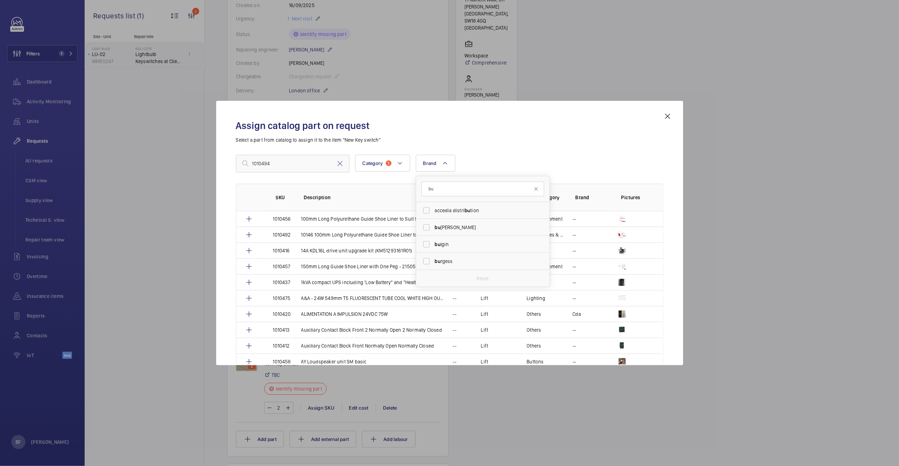
type input "b"
click at [501, 167] on div "1010494 Category 1 Brand 123 courroies 123roulement 2n 3m a&a a+a electrical ab…" at bounding box center [450, 164] width 428 height 18
click at [274, 164] on input "1010494" at bounding box center [293, 164] width 114 height 18
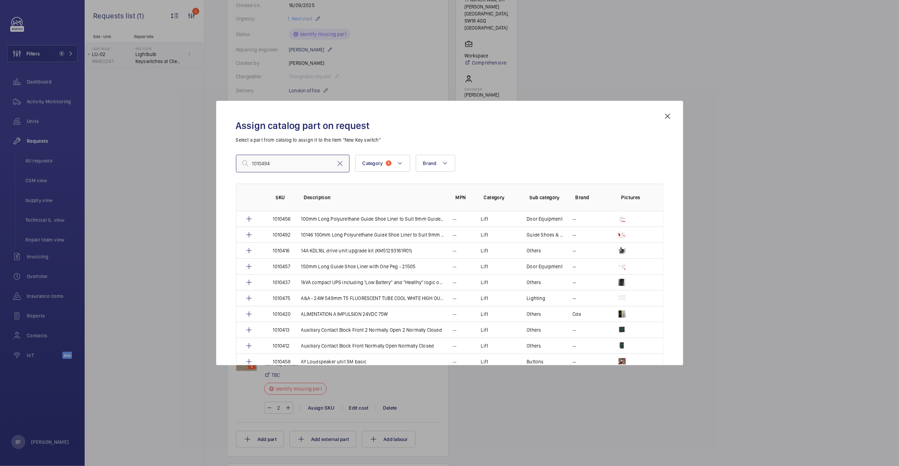
click at [274, 164] on input "1010494" at bounding box center [293, 164] width 114 height 18
paste input "M20 Key switch"
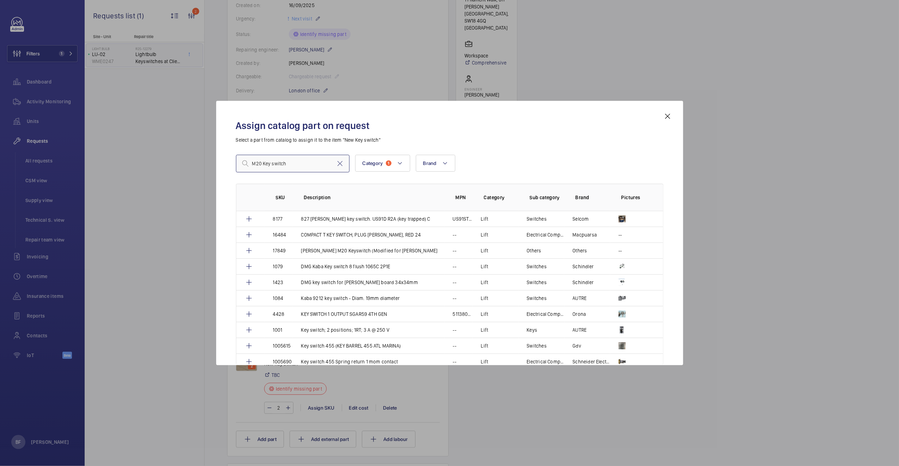
type input "M20 Key switch"
click at [244, 163] on mat-icon at bounding box center [245, 163] width 8 height 8
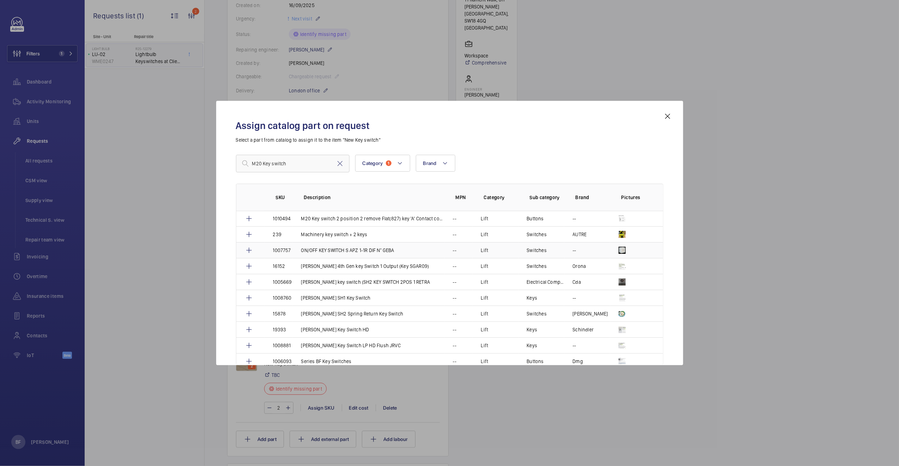
scroll to position [418, 0]
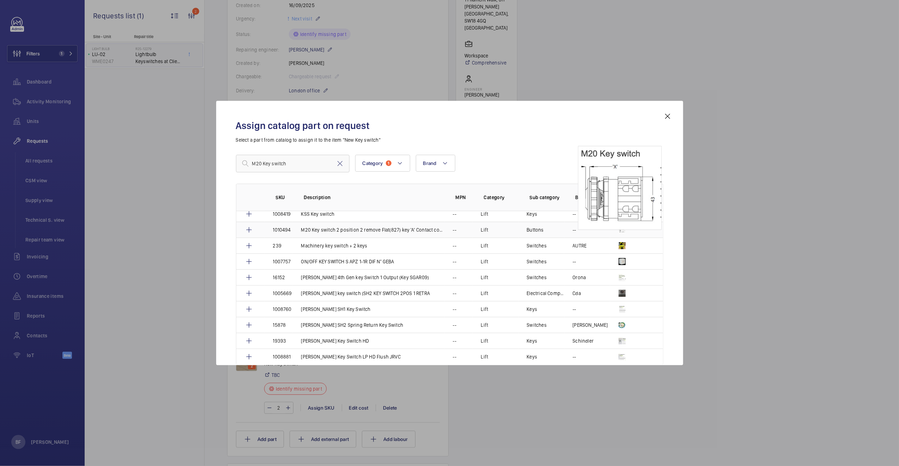
click at [620, 234] on img at bounding box center [622, 229] width 7 height 7
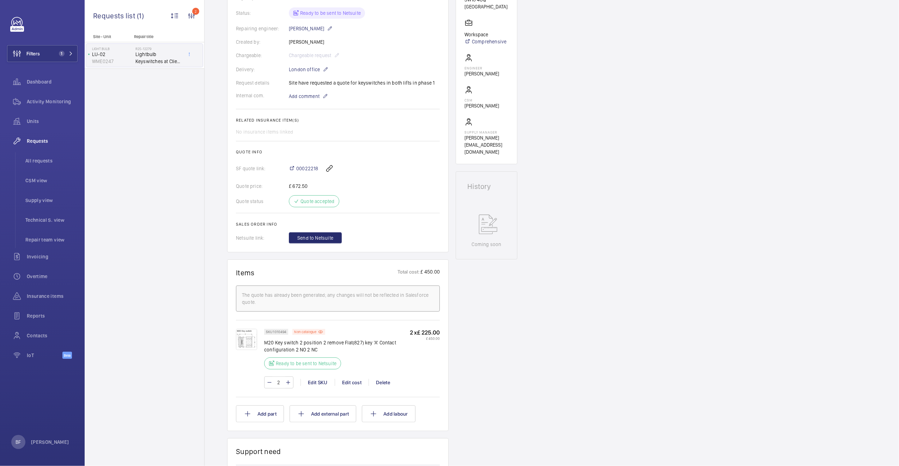
scroll to position [164, 0]
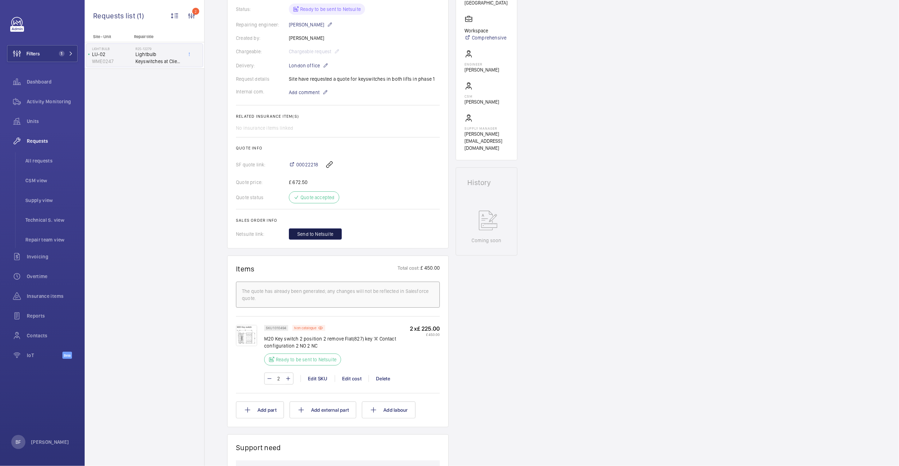
click at [330, 238] on span "Send to Netsuite" at bounding box center [315, 234] width 36 height 7
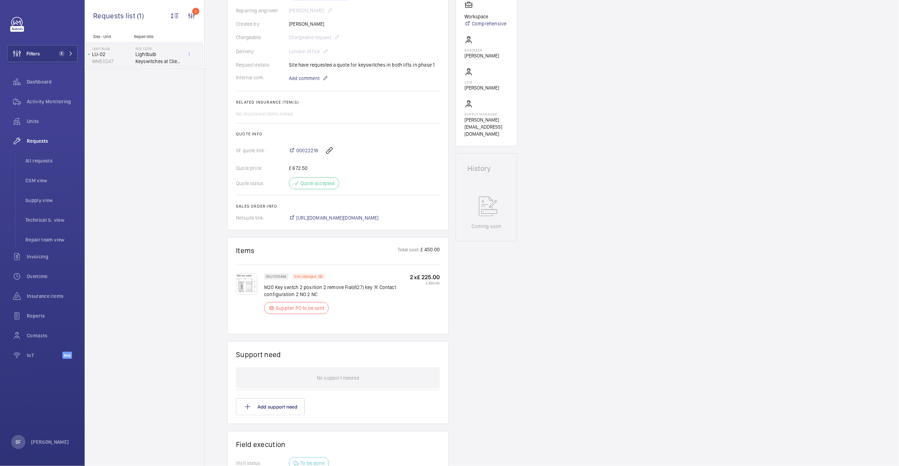
scroll to position [185, 0]
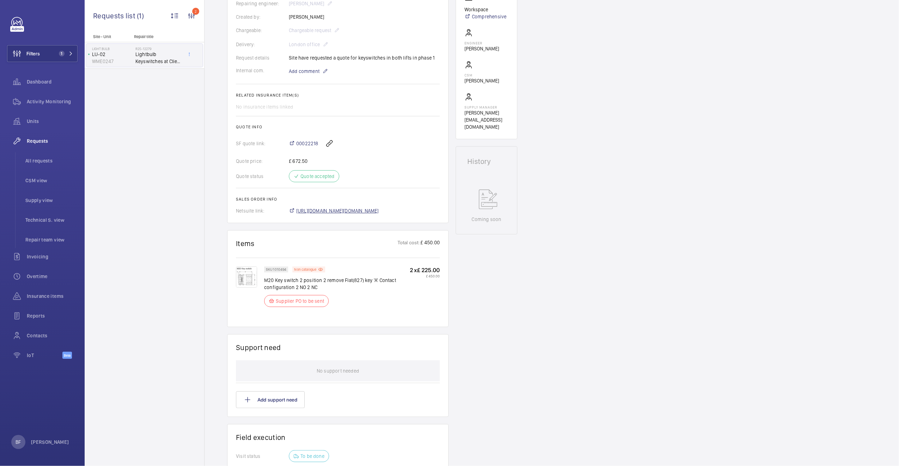
click at [334, 211] on span "https://6461500.app.netsuite.com/app/accounting/transactions/salesord.nl?id=308…" at bounding box center [337, 210] width 83 height 7
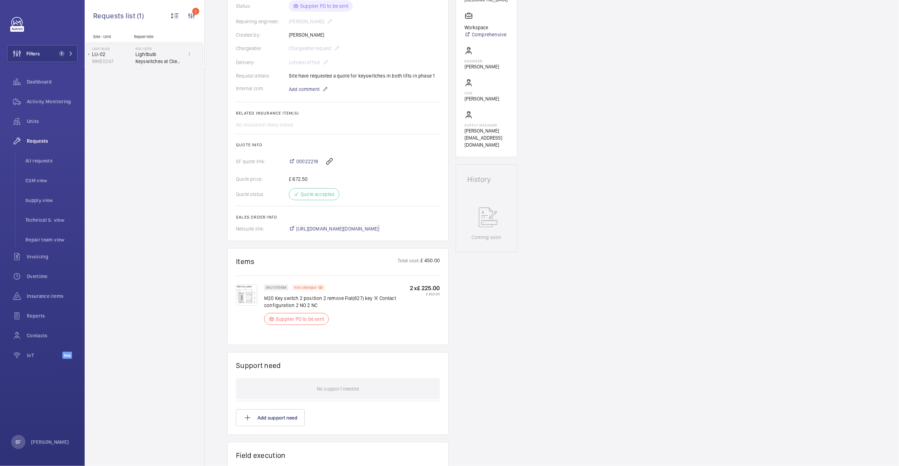
scroll to position [0, 0]
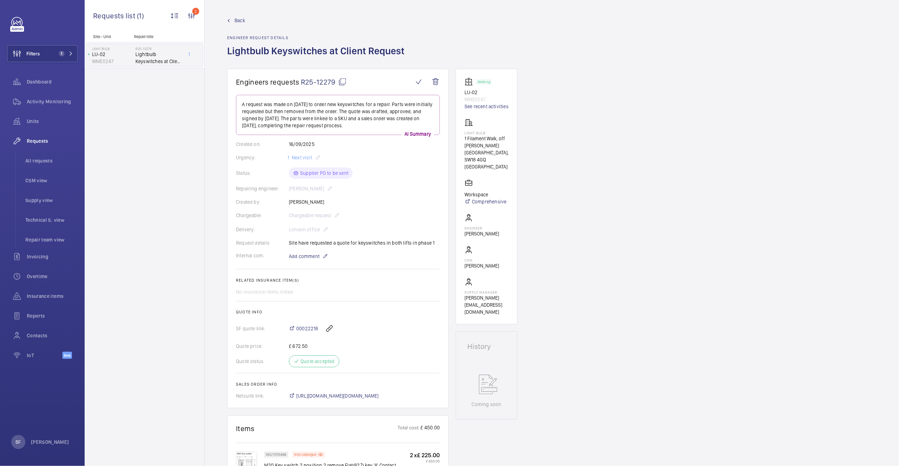
click at [476, 133] on p "Light Bulb" at bounding box center [487, 133] width 44 height 4
click at [475, 134] on p "Light Bulb" at bounding box center [487, 133] width 44 height 4
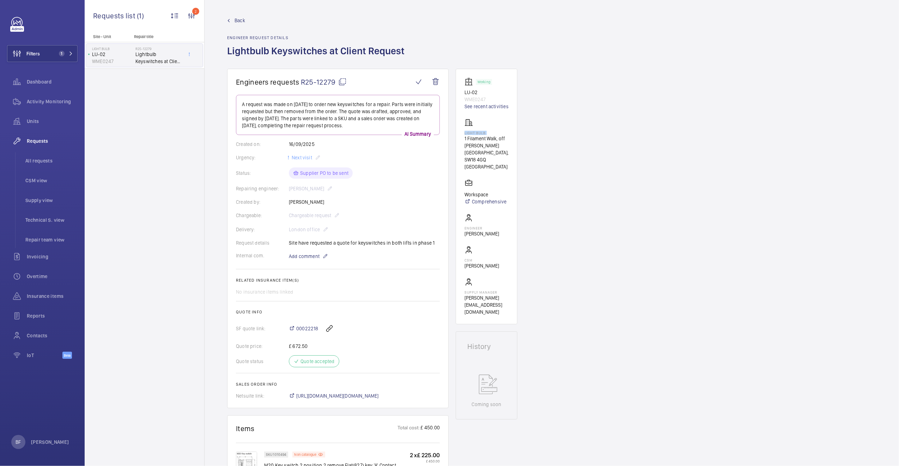
click at [475, 134] on p "Light Bulb" at bounding box center [487, 133] width 44 height 4
copy p "Light Bulb"
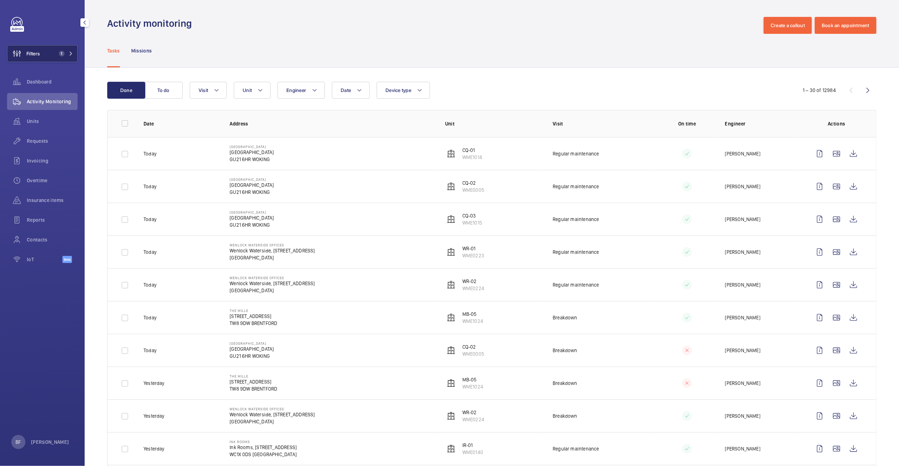
click at [53, 59] on button "Filters 1" at bounding box center [42, 53] width 71 height 17
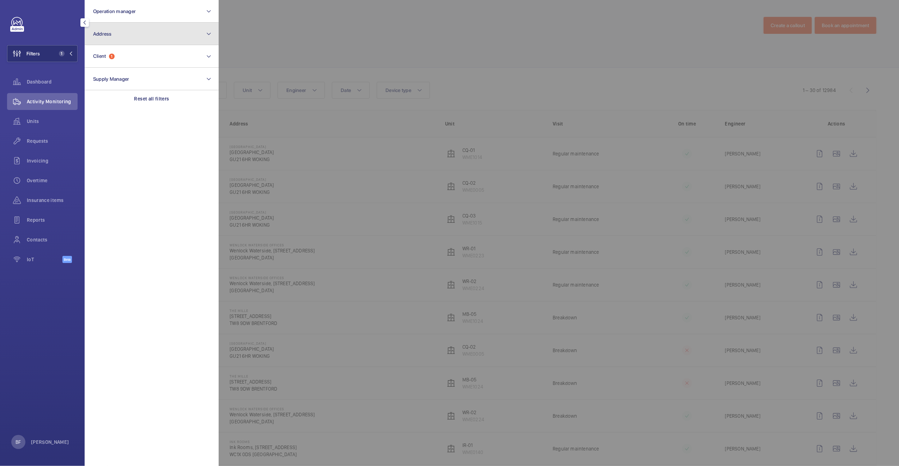
click at [153, 32] on button "Address" at bounding box center [152, 34] width 134 height 23
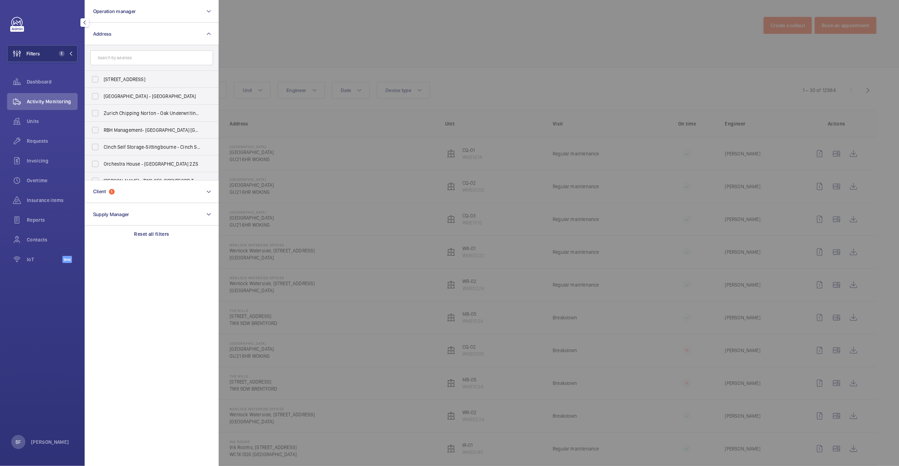
click at [144, 55] on input "text" at bounding box center [151, 57] width 123 height 15
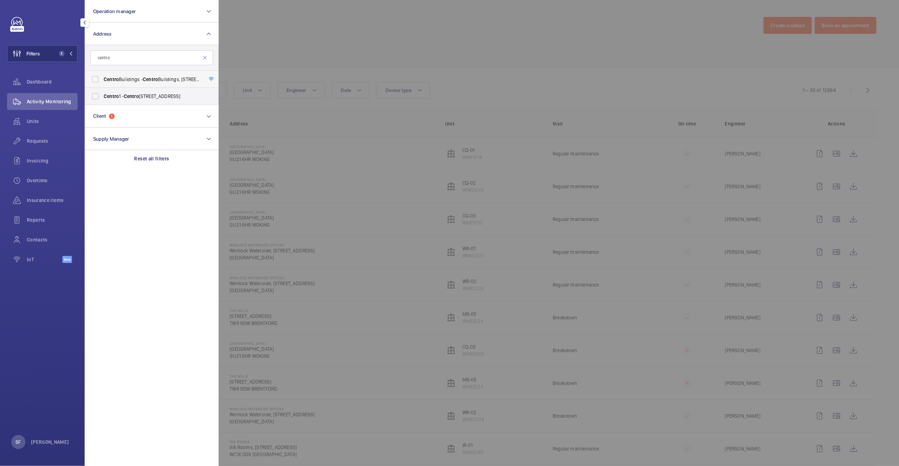
type input "centro"
click at [130, 73] on label "[GEOGRAPHIC_DATA] - [GEOGRAPHIC_DATA], [STREET_ADDRESS][PERSON_NAME]" at bounding box center [146, 79] width 123 height 17
click at [102, 73] on input "[GEOGRAPHIC_DATA] - [GEOGRAPHIC_DATA], [STREET_ADDRESS][PERSON_NAME]" at bounding box center [95, 79] width 14 height 14
checkbox input "true"
click at [260, 64] on div at bounding box center [668, 233] width 899 height 466
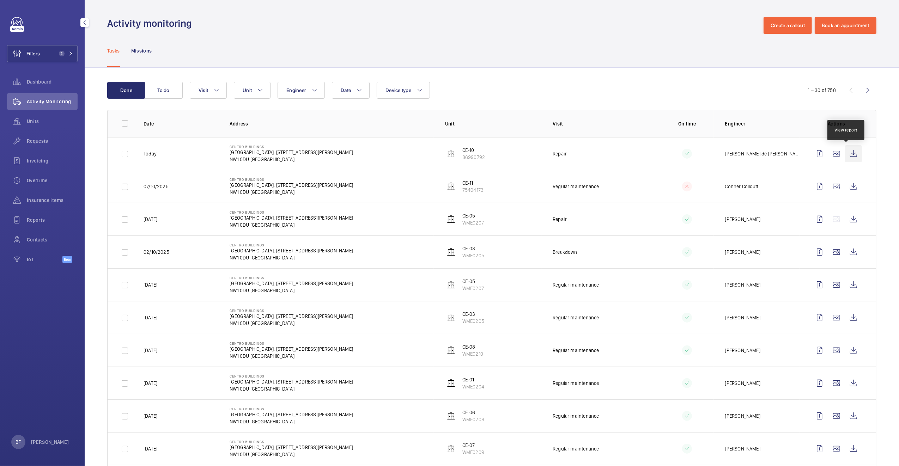
click at [851, 157] on wm-front-icon-button at bounding box center [853, 153] width 17 height 17
drag, startPoint x: 44, startPoint y: 204, endPoint x: 50, endPoint y: 234, distance: 30.9
click at [44, 204] on div "Insurance items" at bounding box center [42, 200] width 71 height 17
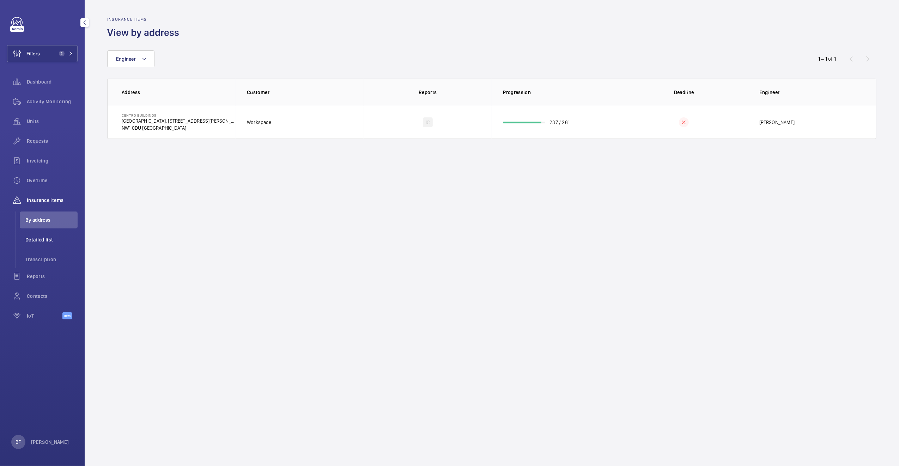
click at [50, 240] on span "Detailed list" at bounding box center [51, 239] width 52 height 7
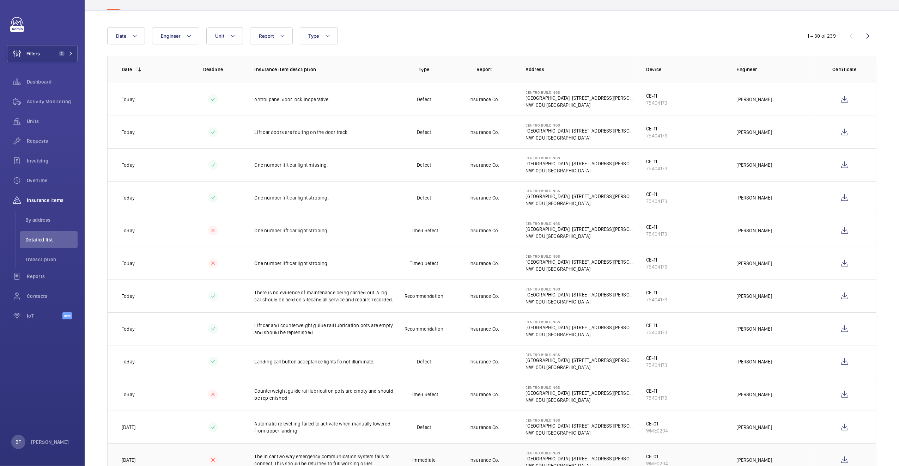
scroll to position [62, 0]
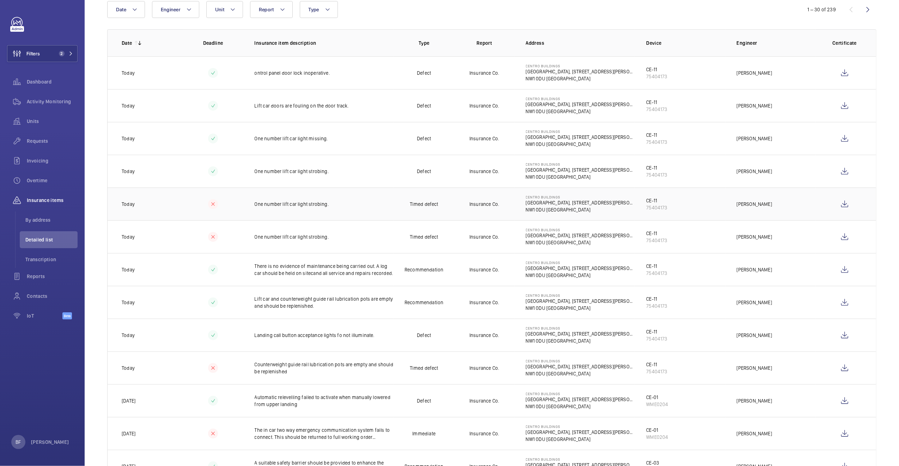
scroll to position [97, 0]
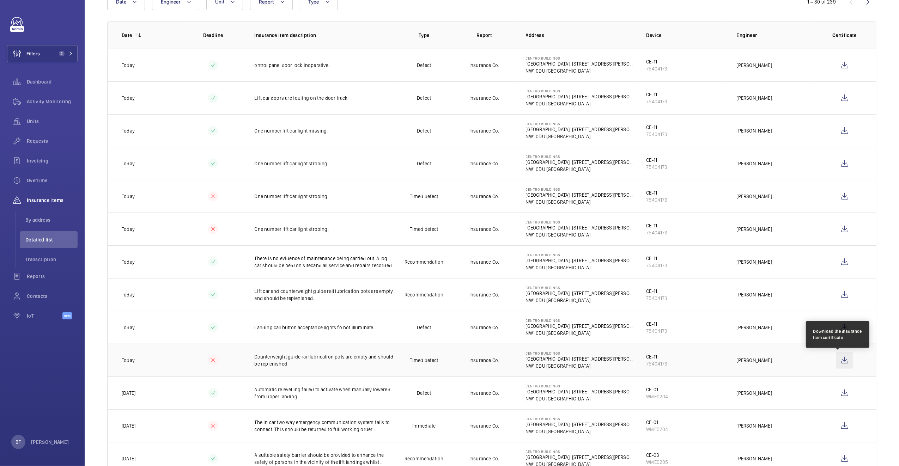
click at [840, 363] on wm-front-icon-button at bounding box center [844, 360] width 17 height 17
drag, startPoint x: 286, startPoint y: 366, endPoint x: 250, endPoint y: 360, distance: 35.8
click at [250, 360] on td "Counterweight guide rail lubrication pots are empty and should be replenished" at bounding box center [318, 360] width 151 height 33
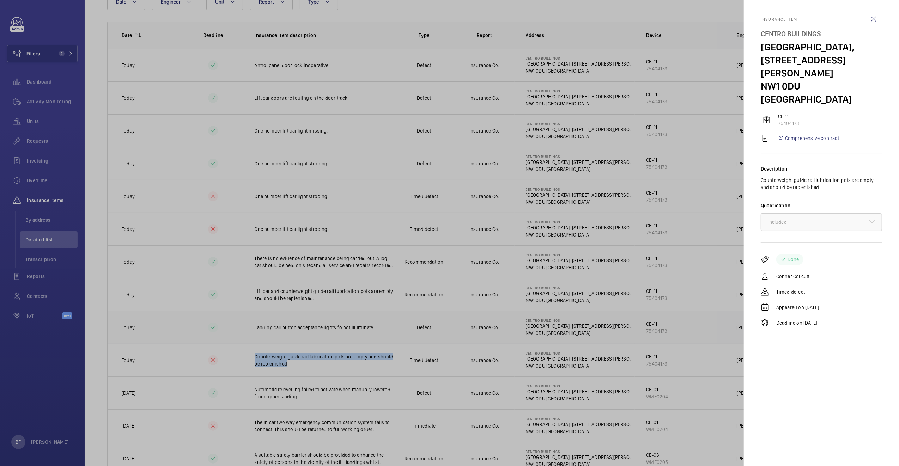
copy p "Counterweight guide rail lubrication pots are empty and should be replenished"
click at [322, 371] on div at bounding box center [449, 233] width 899 height 466
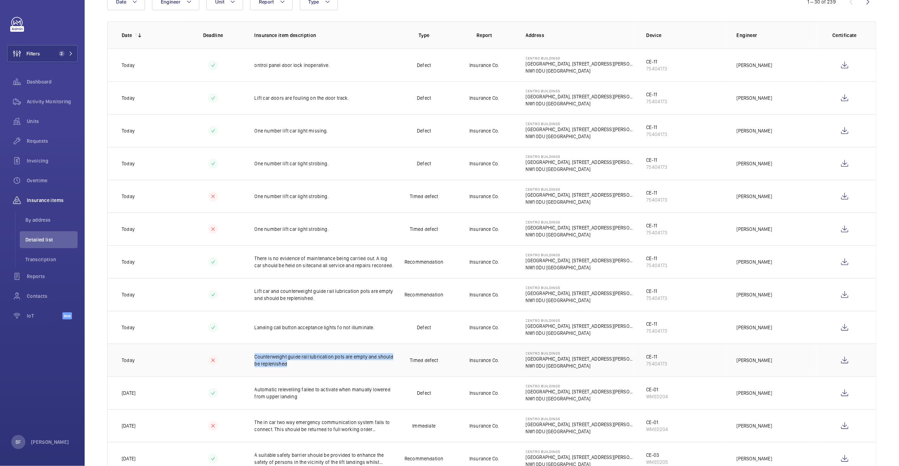
drag, startPoint x: 287, startPoint y: 365, endPoint x: 254, endPoint y: 356, distance: 34.3
click at [255, 356] on p "Counterweight guide rail lubrication pots are empty and should be replenished" at bounding box center [324, 360] width 139 height 14
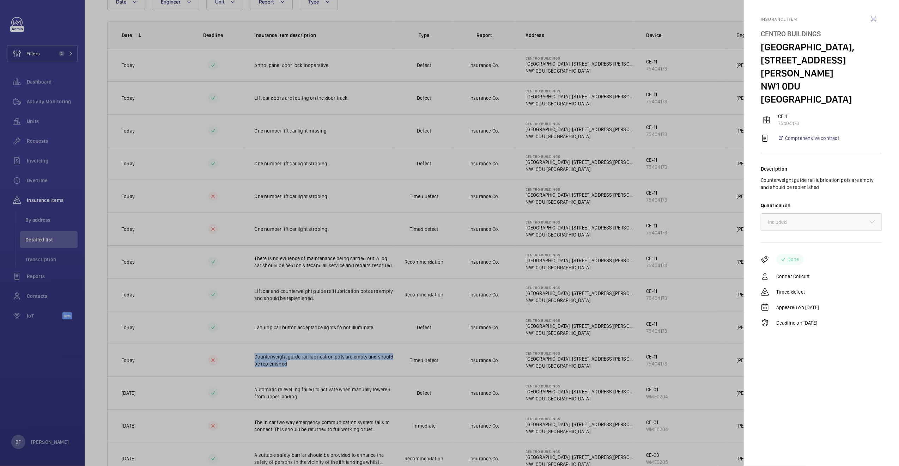
copy p "Counterweight guide rail lubrication pots are empty and should be replenished"
drag, startPoint x: 873, startPoint y: 19, endPoint x: 867, endPoint y: 29, distance: 11.5
click at [873, 19] on wm-front-icon-button at bounding box center [873, 19] width 17 height 17
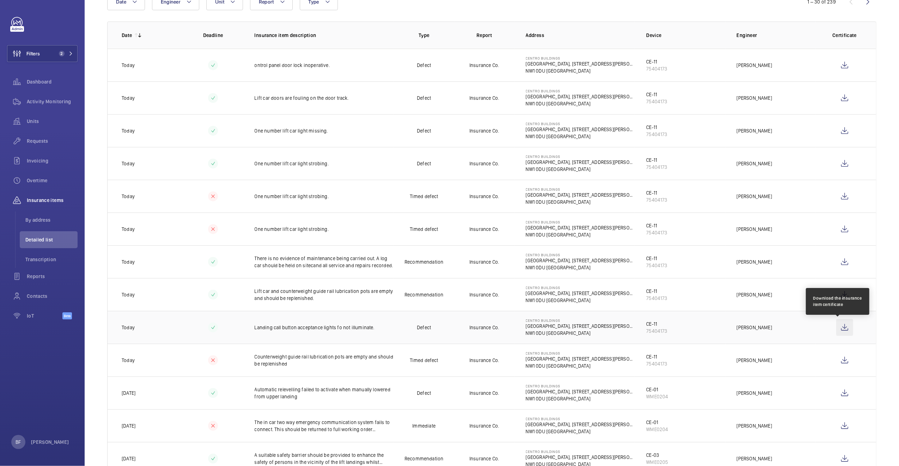
click at [837, 330] on wm-front-icon-button at bounding box center [844, 327] width 17 height 17
drag, startPoint x: 253, startPoint y: 328, endPoint x: 372, endPoint y: 331, distance: 118.9
click at [372, 331] on p "Landing call button acceptance lights fo not illuminate." at bounding box center [324, 327] width 139 height 7
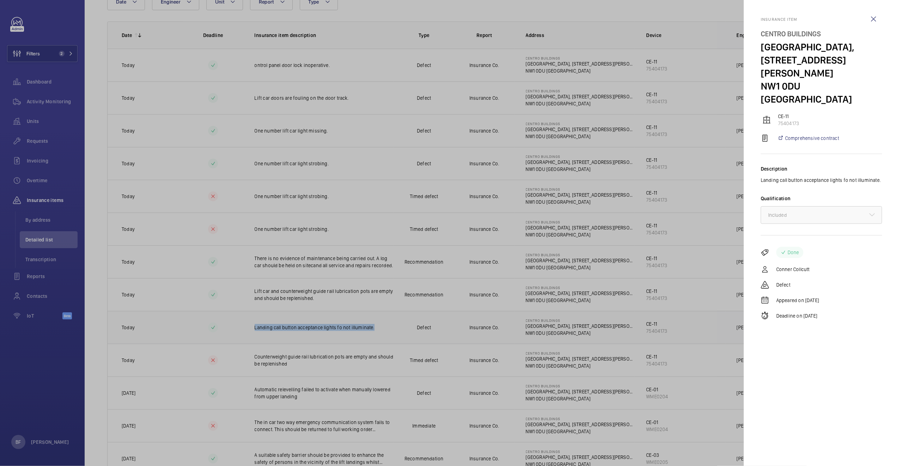
copy p "Landing call button acceptance lights fo not illuminate."
drag, startPoint x: 513, startPoint y: 225, endPoint x: 508, endPoint y: 234, distance: 10.3
click at [513, 225] on div at bounding box center [449, 233] width 899 height 466
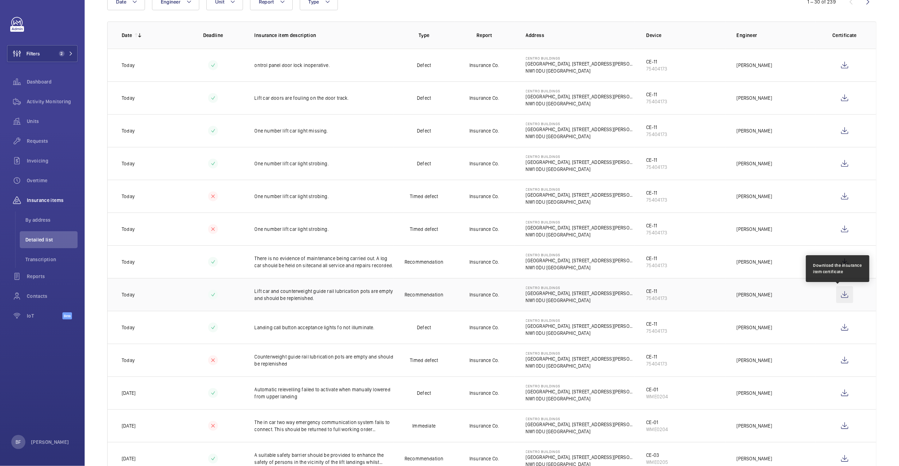
click at [845, 297] on wm-front-icon-button at bounding box center [844, 294] width 17 height 17
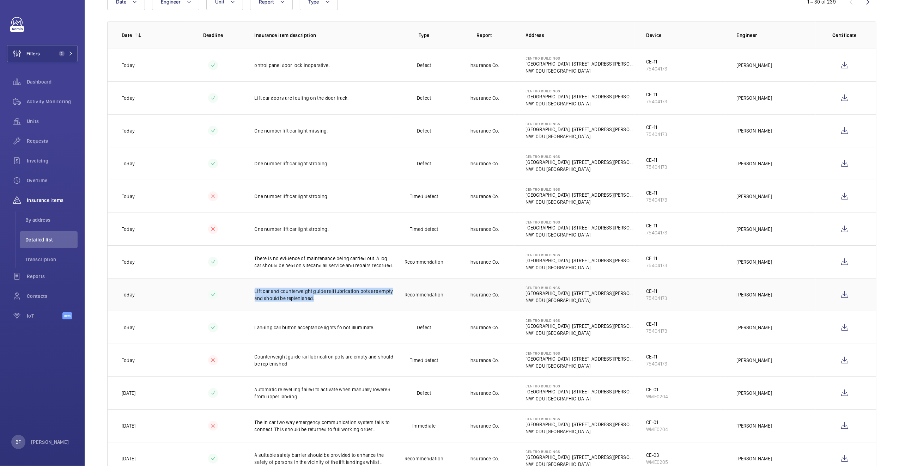
drag, startPoint x: 313, startPoint y: 300, endPoint x: 253, endPoint y: 293, distance: 60.1
click at [255, 293] on p "Lift car and counterweight guide rail lubrication pots are empty and should be …" at bounding box center [324, 295] width 139 height 14
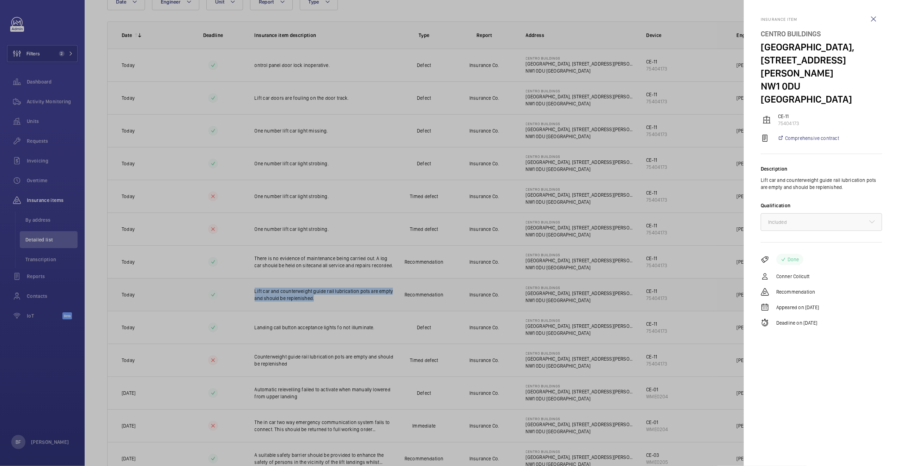
copy p "Lift car and counterweight guide rail lubrication pots are empty and should be …"
click at [874, 20] on wm-front-icon-button at bounding box center [873, 19] width 17 height 17
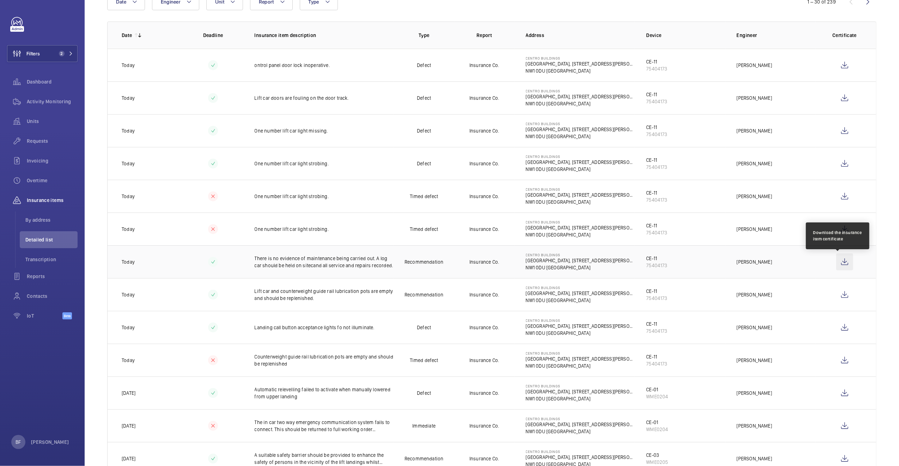
click at [836, 264] on wm-front-icon-button at bounding box center [844, 262] width 17 height 17
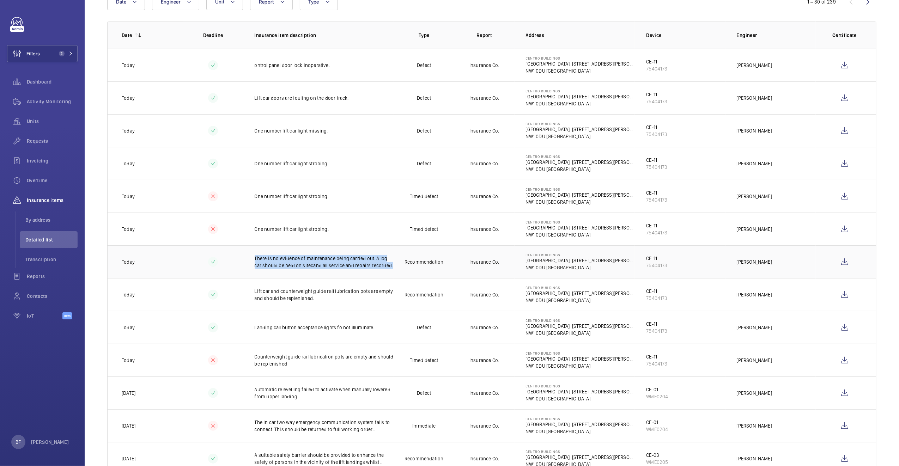
drag, startPoint x: 254, startPoint y: 259, endPoint x: 391, endPoint y: 266, distance: 137.1
click at [0, 0] on tr "[DATE] There is no evidence of maintenance being carried out. A log car should …" at bounding box center [0, 0] width 0 height 0
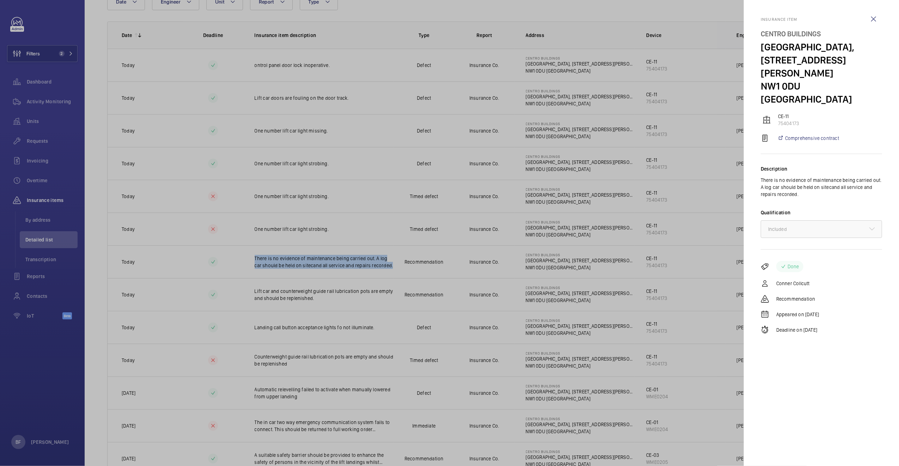
copy p "There is no evidence of maintenance being carried out. A log car should be held…"
click at [407, 260] on div at bounding box center [449, 233] width 899 height 466
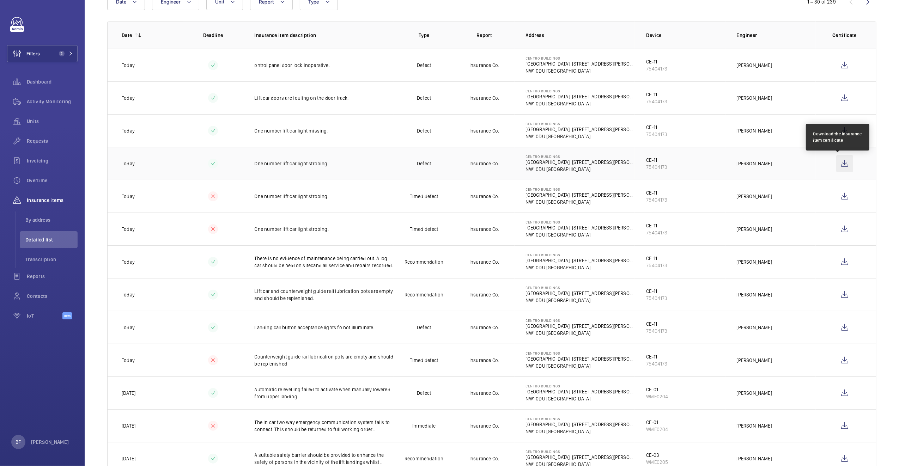
click at [838, 170] on wm-front-icon-button at bounding box center [844, 163] width 17 height 17
drag, startPoint x: 329, startPoint y: 166, endPoint x: 254, endPoint y: 165, distance: 75.8
click at [255, 165] on p "One number lift car light strobing." at bounding box center [324, 163] width 139 height 7
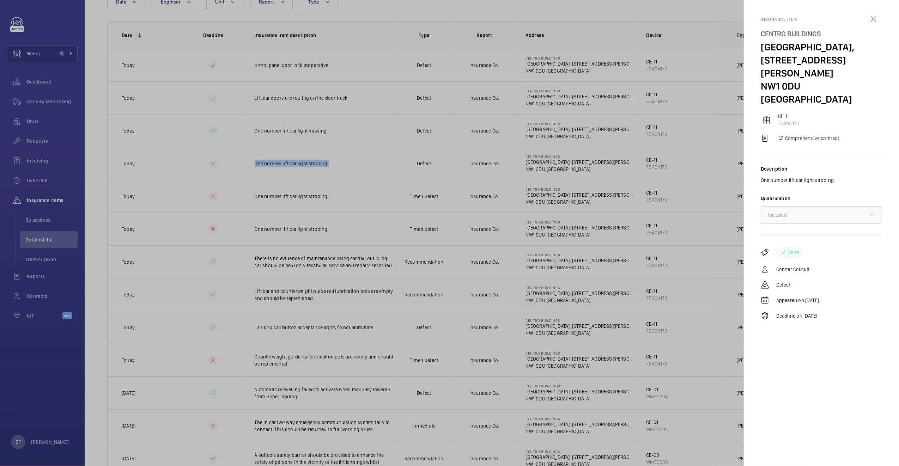
copy p "One number lift car light strobing."
click at [302, 134] on div at bounding box center [449, 233] width 899 height 466
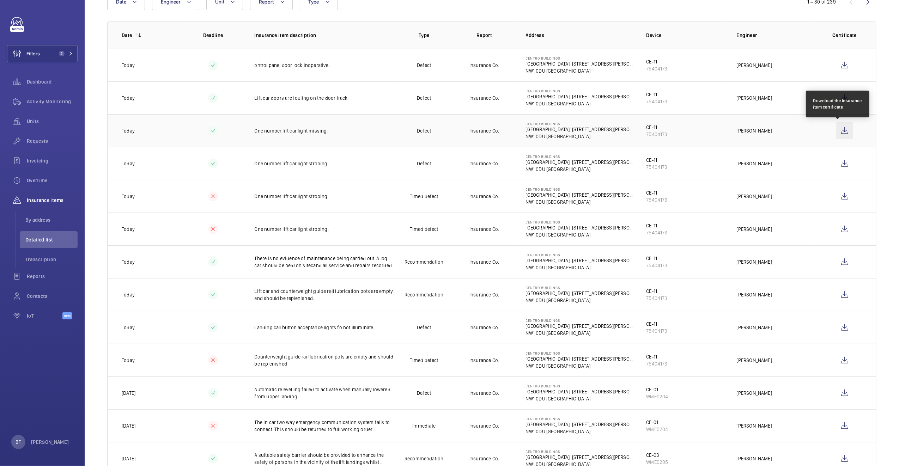
click at [836, 136] on wm-front-icon-button at bounding box center [844, 130] width 17 height 17
drag, startPoint x: 253, startPoint y: 132, endPoint x: 327, endPoint y: 132, distance: 74.1
click at [327, 132] on p "One number lift car light missing." at bounding box center [324, 130] width 139 height 7
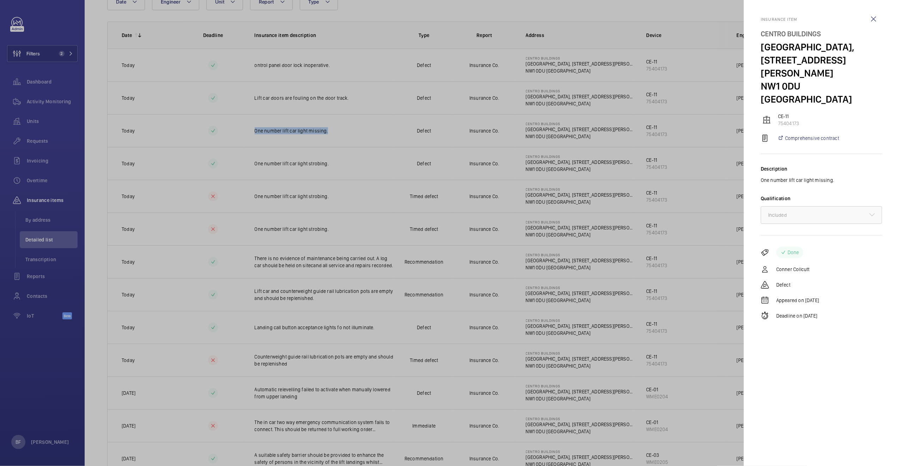
copy p "One number lift car light missing."
click at [355, 122] on div at bounding box center [449, 233] width 899 height 466
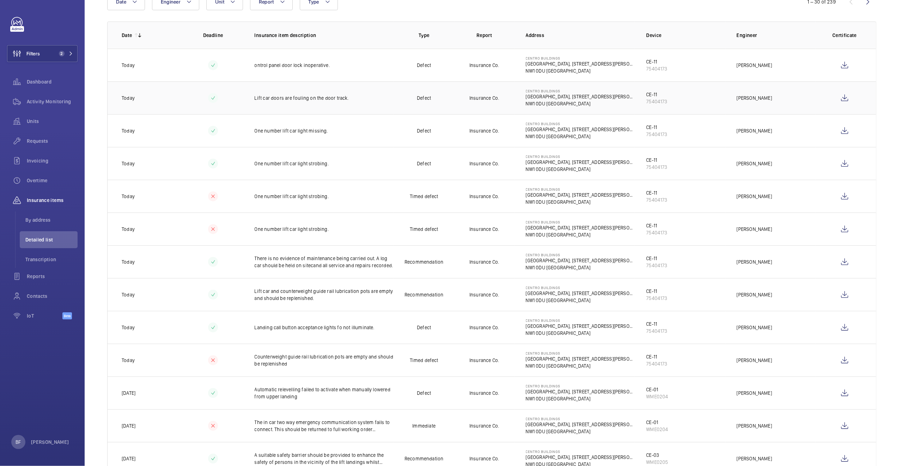
click at [816, 102] on td at bounding box center [846, 97] width 60 height 33
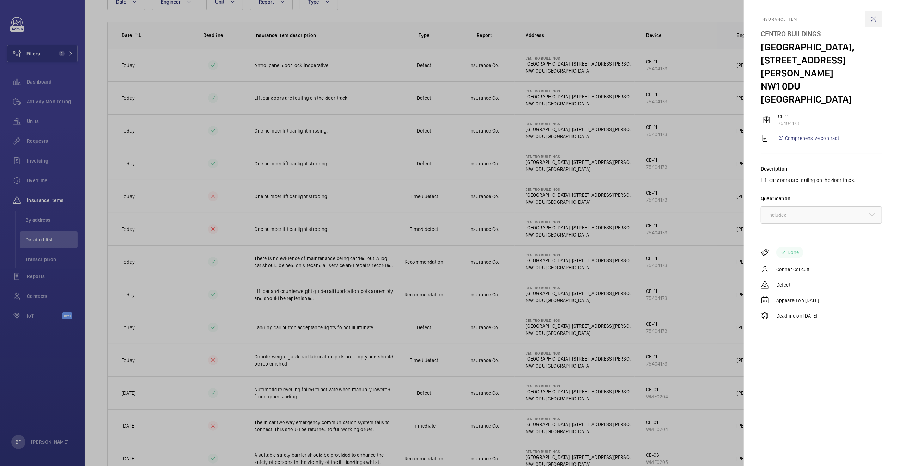
click at [877, 18] on wm-front-icon-button at bounding box center [873, 19] width 17 height 17
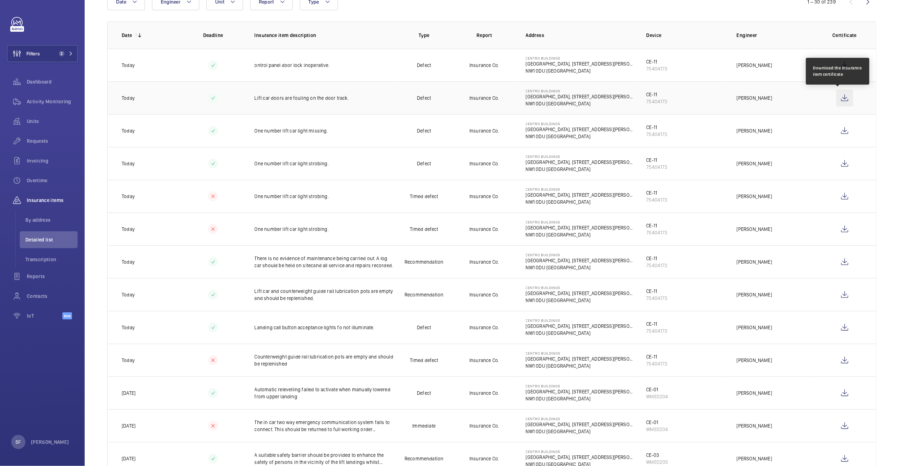
click at [836, 101] on wm-front-icon-button at bounding box center [844, 98] width 17 height 17
drag, startPoint x: 359, startPoint y: 99, endPoint x: 252, endPoint y: 99, distance: 107.2
click at [252, 99] on td "Lift car doors are fouling on the door track." at bounding box center [318, 97] width 151 height 33
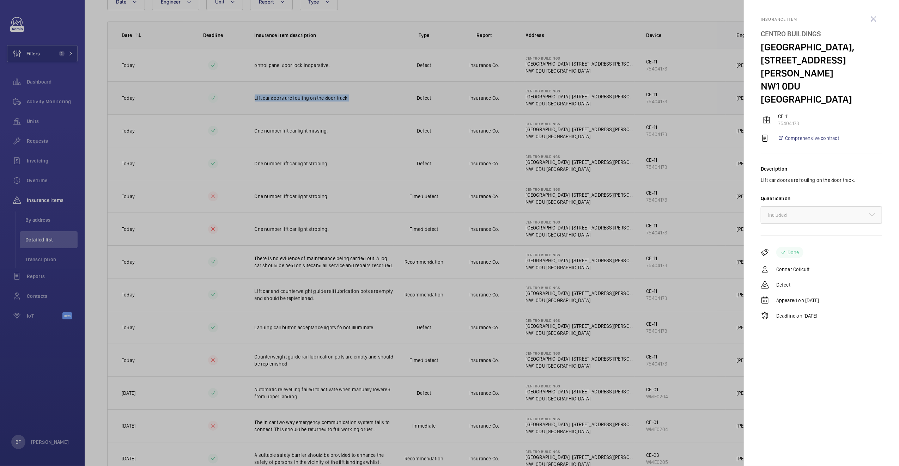
copy p "Lift car doors are fouling on the door track."
click at [365, 135] on div at bounding box center [449, 233] width 899 height 466
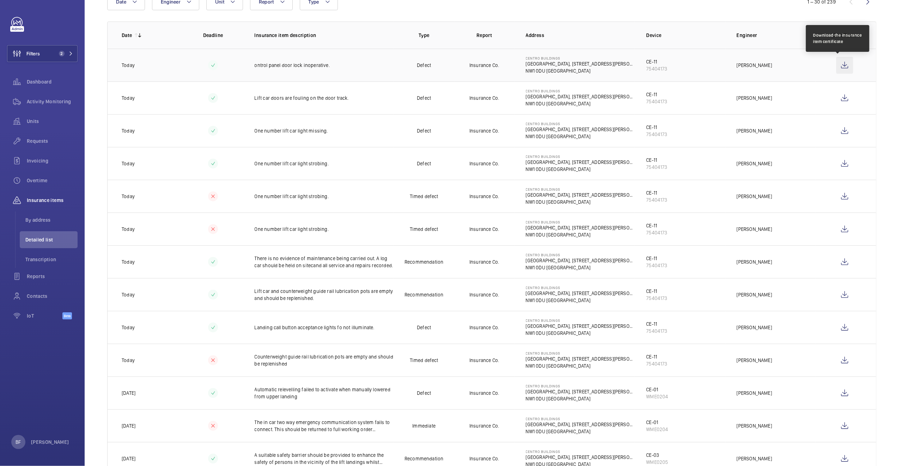
click at [837, 65] on wm-front-icon-button at bounding box center [844, 65] width 17 height 17
drag, startPoint x: 330, startPoint y: 65, endPoint x: 253, endPoint y: 65, distance: 77.3
click at [255, 65] on p "ontrol panel door lock inoperative." at bounding box center [324, 65] width 139 height 7
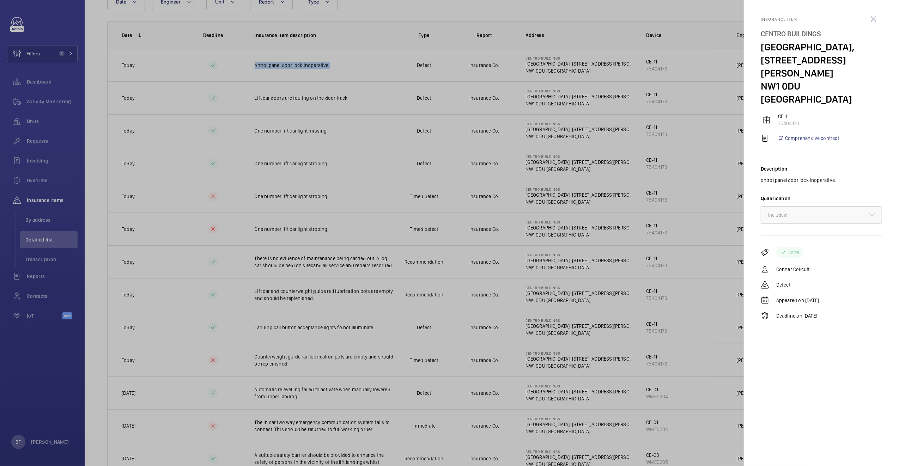
copy p "ontrol panel door lock inoperative."
click at [870, 19] on wm-front-icon-button at bounding box center [873, 19] width 17 height 17
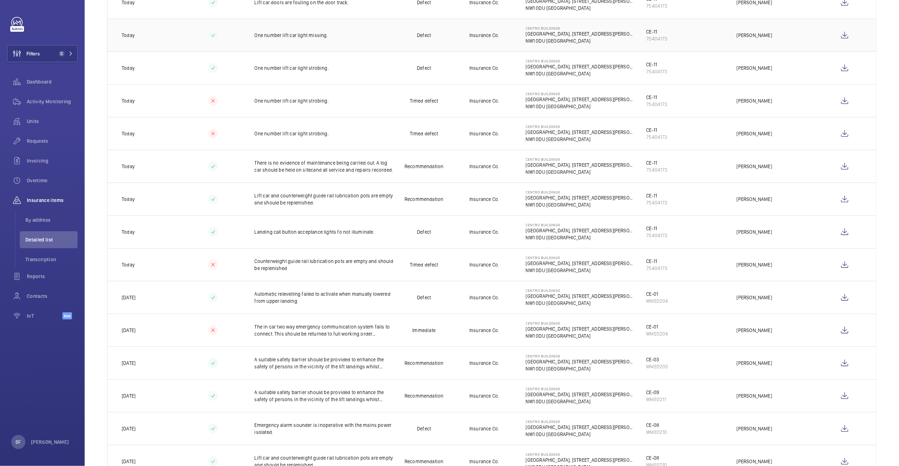
scroll to position [0, 0]
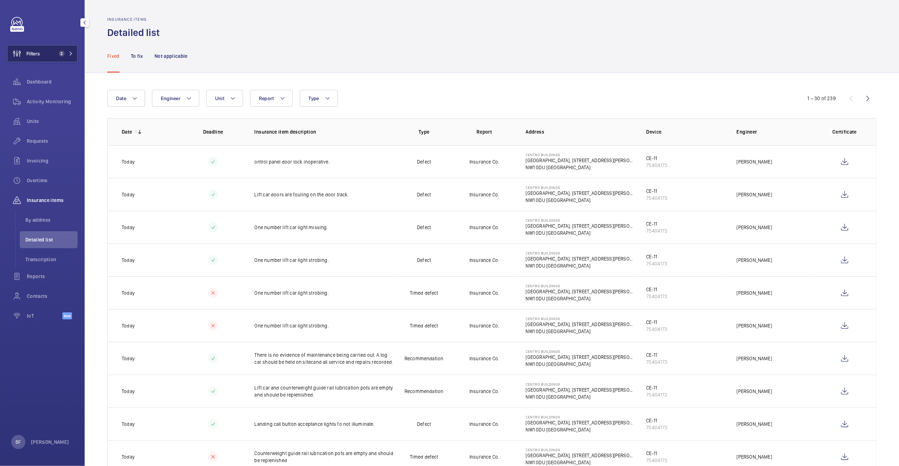
click at [55, 58] on button "Filters 2" at bounding box center [42, 53] width 71 height 17
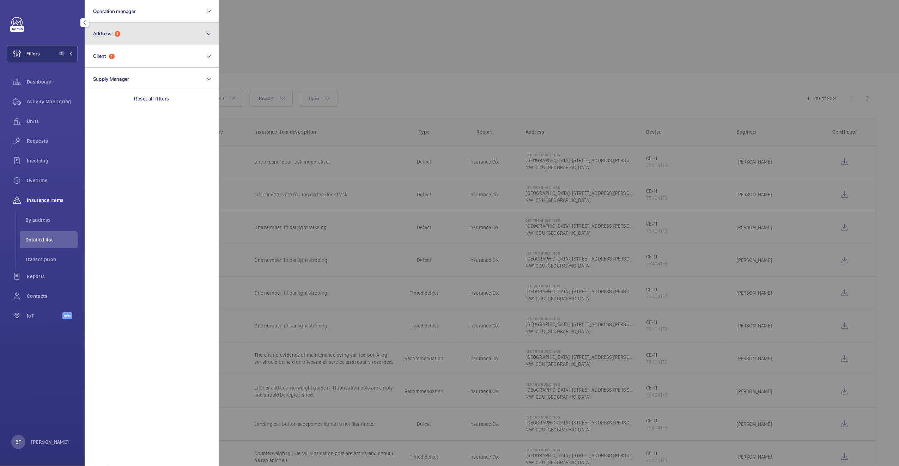
click at [128, 38] on button "Address 1" at bounding box center [152, 34] width 134 height 23
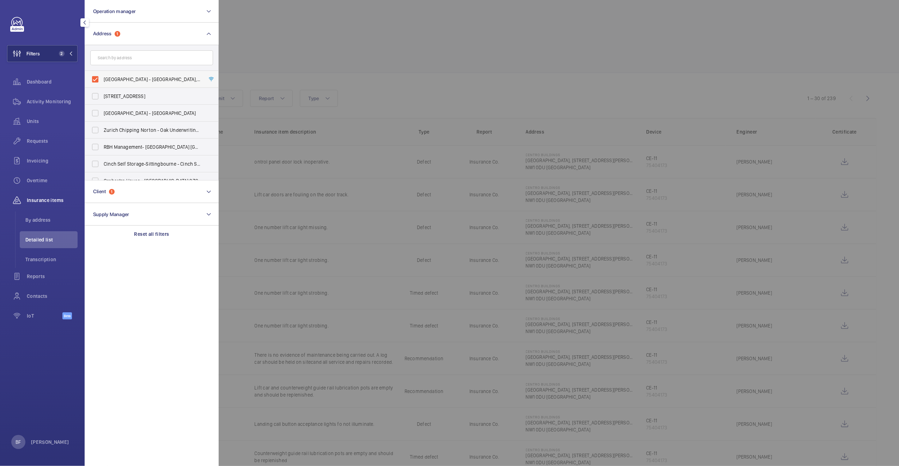
click at [125, 77] on span "[GEOGRAPHIC_DATA] - [GEOGRAPHIC_DATA], [STREET_ADDRESS][PERSON_NAME]" at bounding box center [152, 79] width 97 height 7
click at [102, 77] on input "[GEOGRAPHIC_DATA] - [GEOGRAPHIC_DATA], [STREET_ADDRESS][PERSON_NAME]" at bounding box center [95, 79] width 14 height 14
click at [124, 77] on span "[GEOGRAPHIC_DATA] - [GEOGRAPHIC_DATA], [STREET_ADDRESS][PERSON_NAME]" at bounding box center [152, 79] width 97 height 7
click at [102, 77] on input "[GEOGRAPHIC_DATA] - [GEOGRAPHIC_DATA], [STREET_ADDRESS][PERSON_NAME]" at bounding box center [95, 79] width 14 height 14
checkbox input "true"
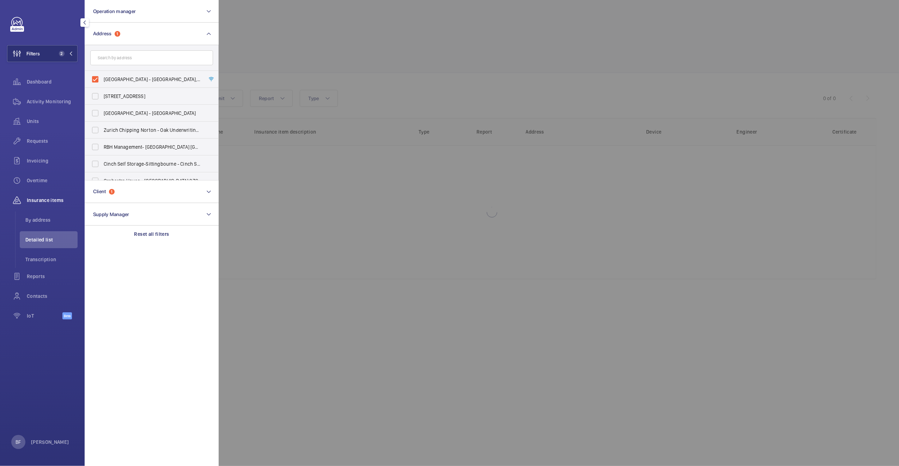
click at [252, 54] on div at bounding box center [668, 233] width 899 height 466
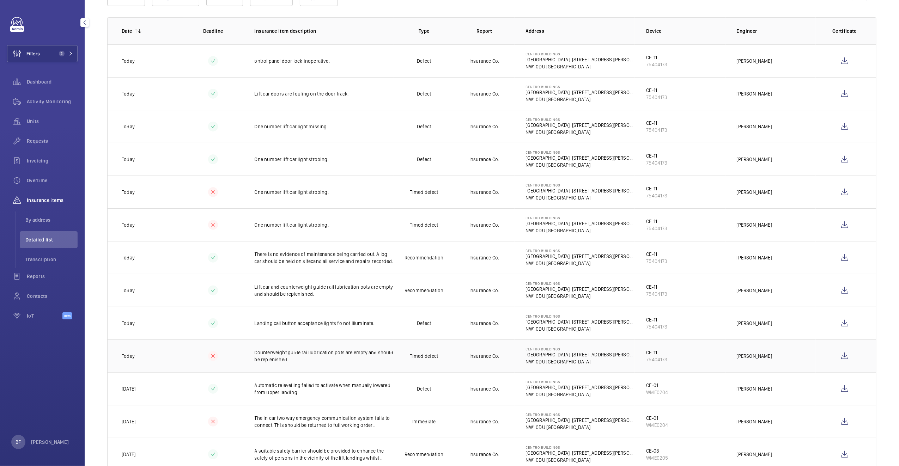
scroll to position [382, 0]
